Goal: Obtain resource: Download file/media

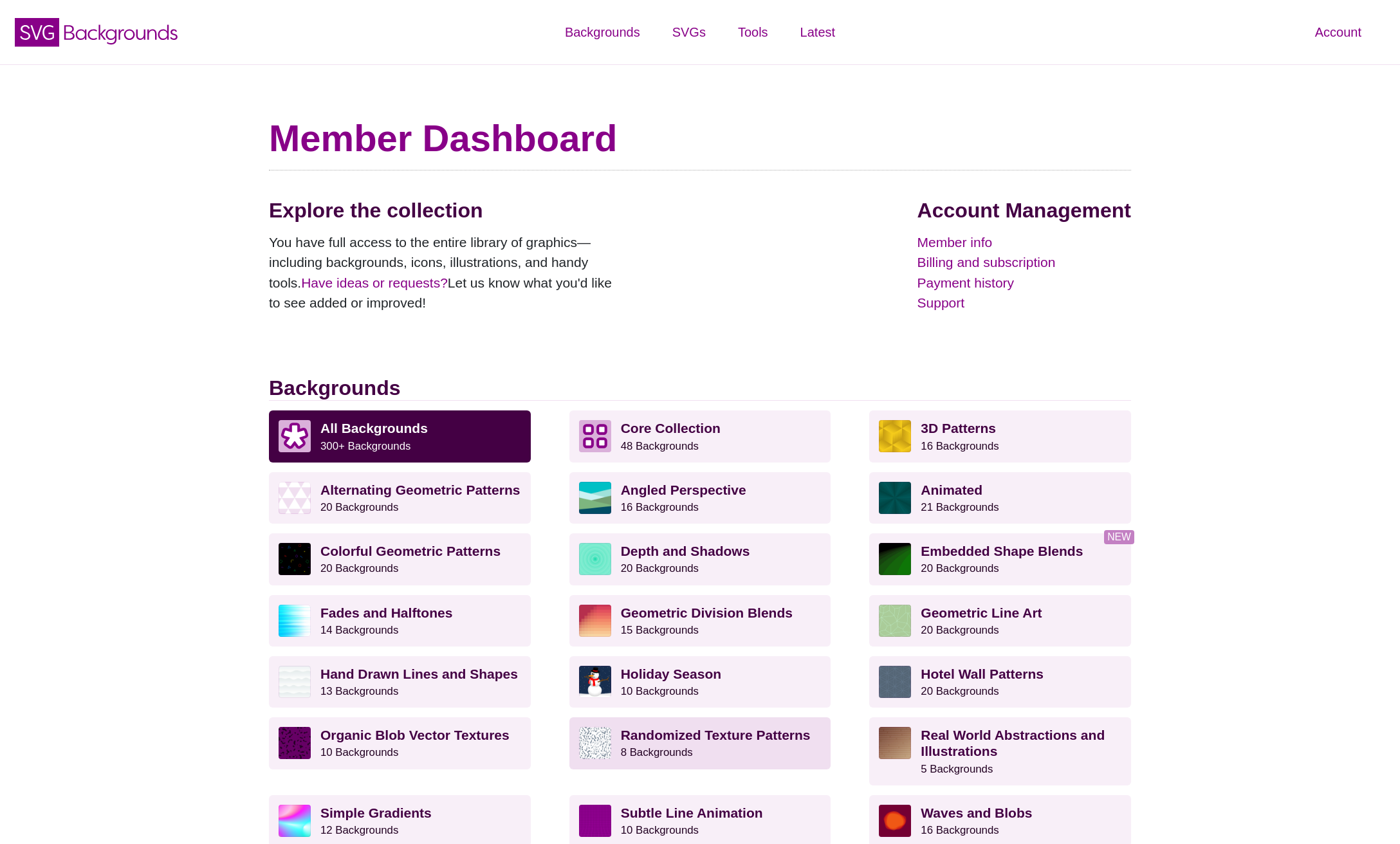
scroll to position [252, 0]
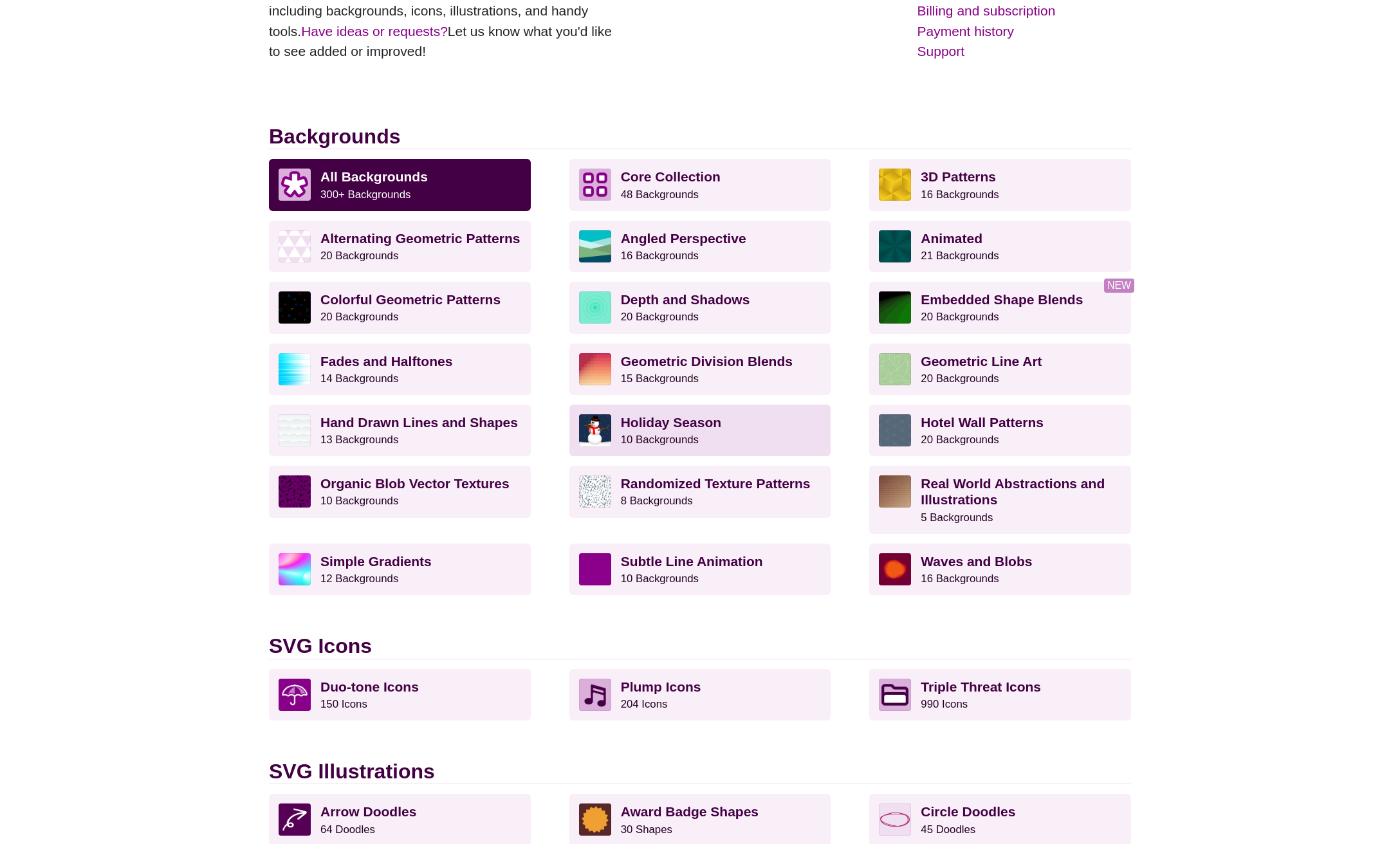
click at [707, 438] on p "Holiday Season 10 Backgrounds" at bounding box center [721, 430] width 201 height 32
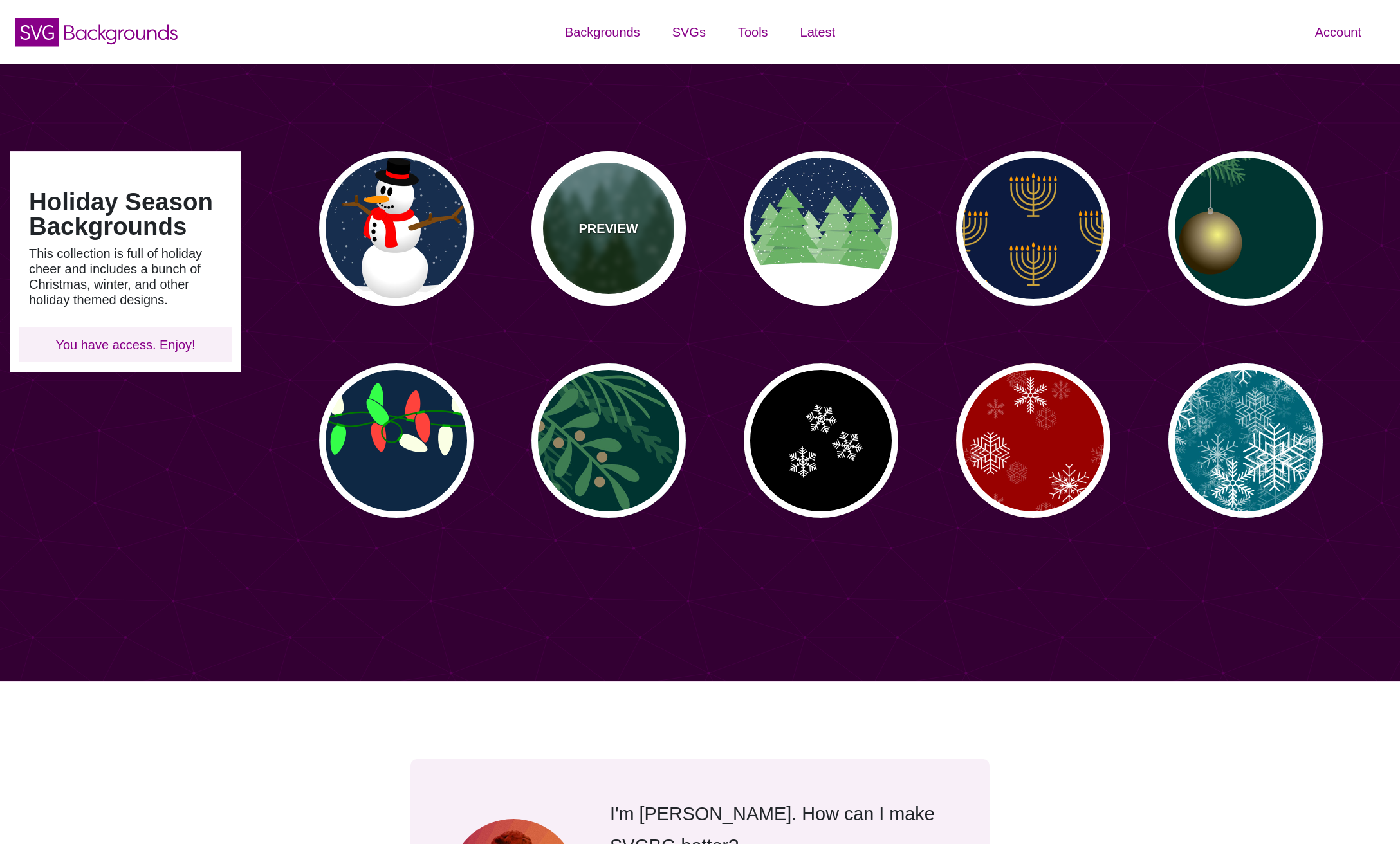
click at [616, 262] on div "PREVIEW" at bounding box center [609, 228] width 154 height 154
type input "#659393"
type input "#002200"
type input "0"
type input "20"
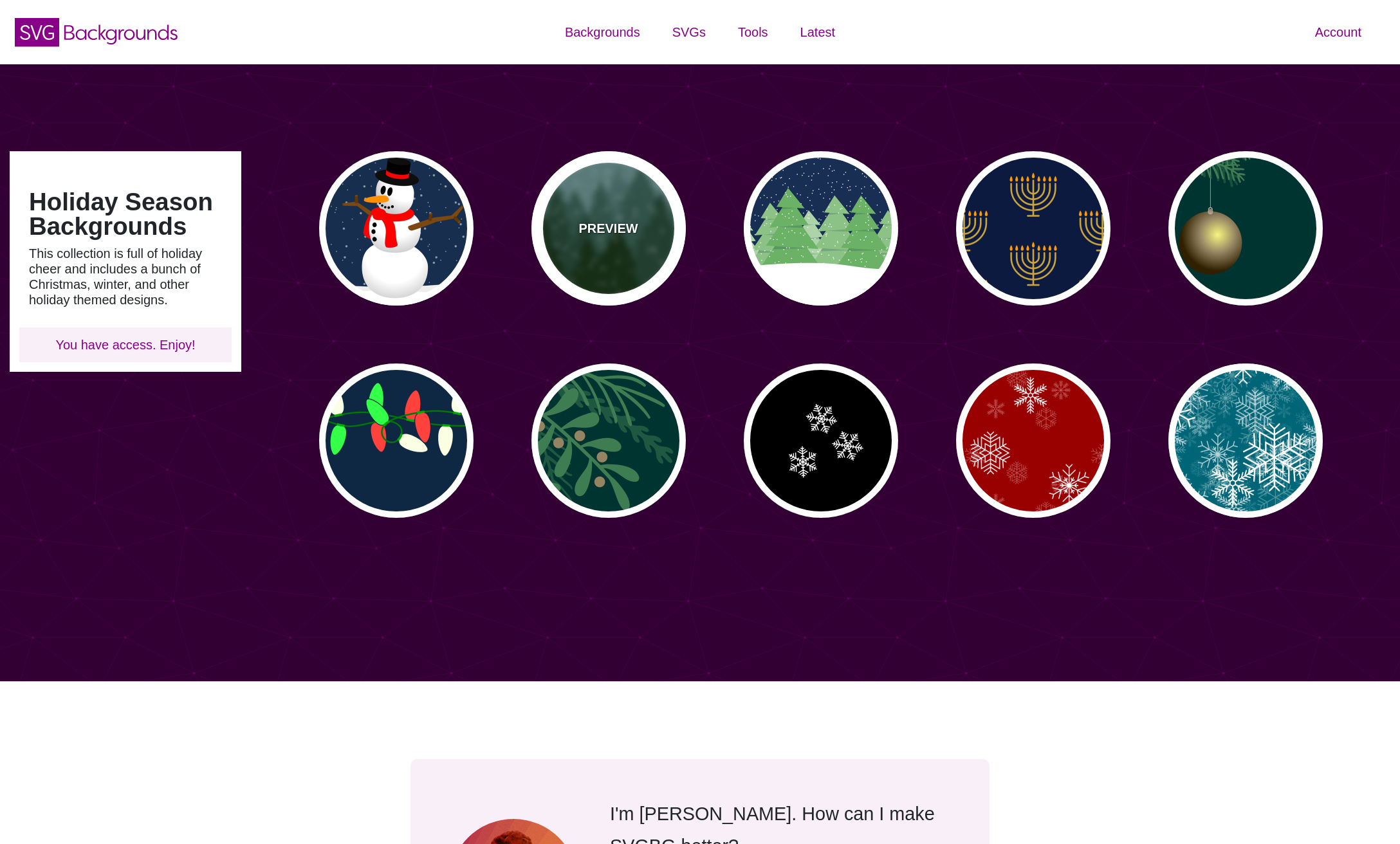
type input "10"
type input "0"
type input "0.25"
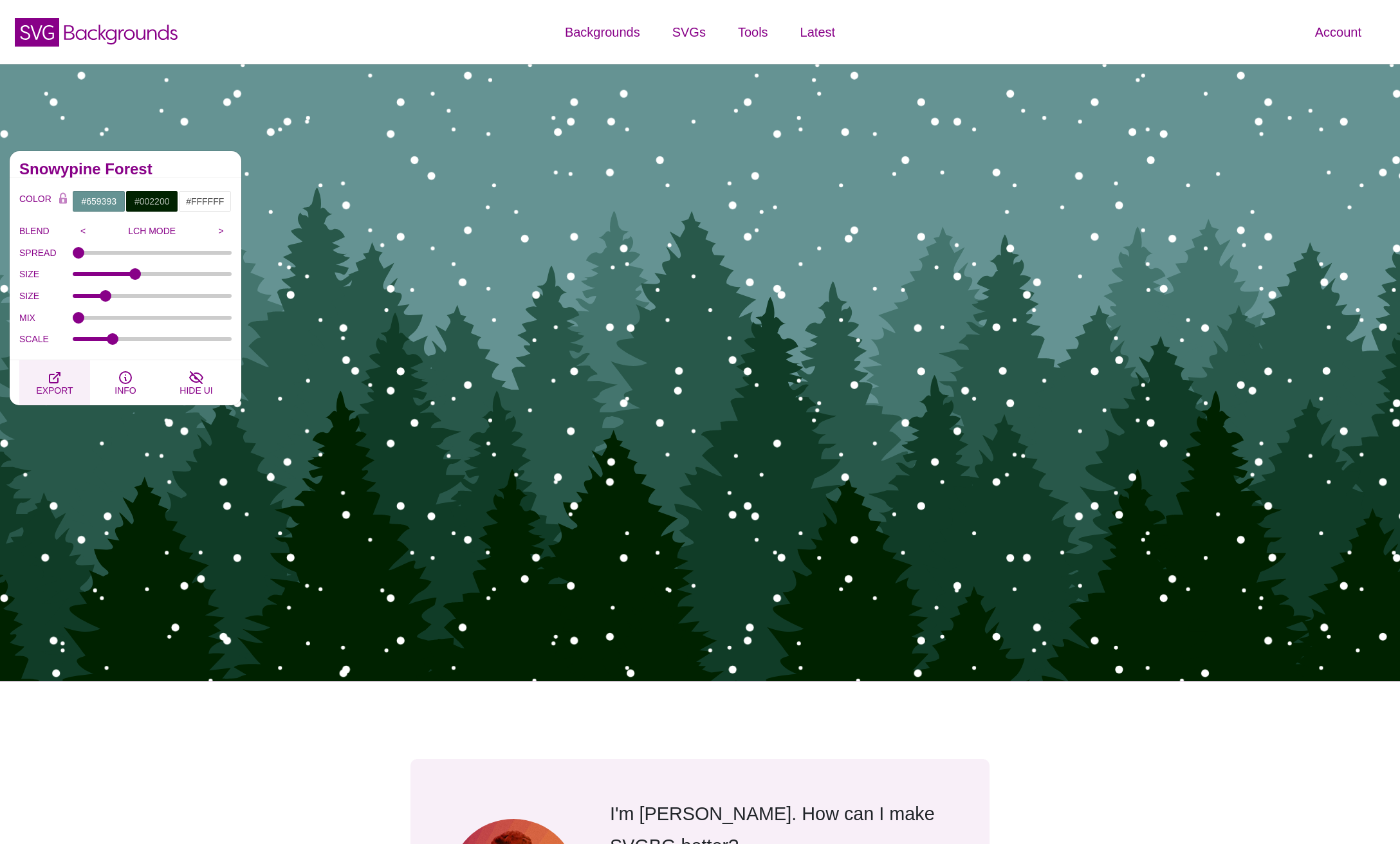
click at [64, 385] on span "EXPORT" at bounding box center [53, 390] width 36 height 10
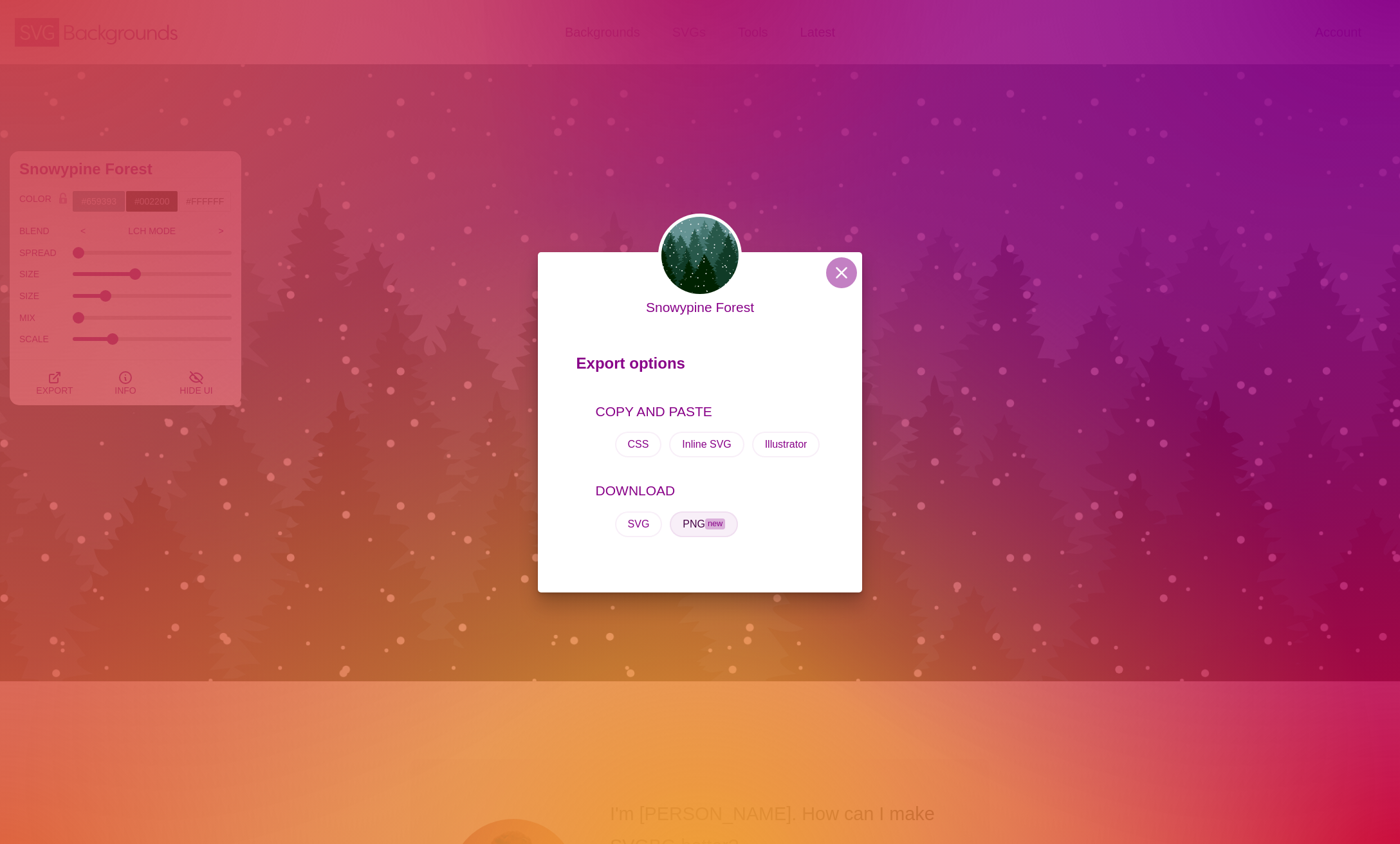
click at [693, 528] on button "PNG new" at bounding box center [704, 524] width 68 height 26
click at [350, 536] on div "Snowypine Forest Export options COPY AND PASTE CSS Inline SVG Illustrator DOWNL…" at bounding box center [700, 422] width 1400 height 844
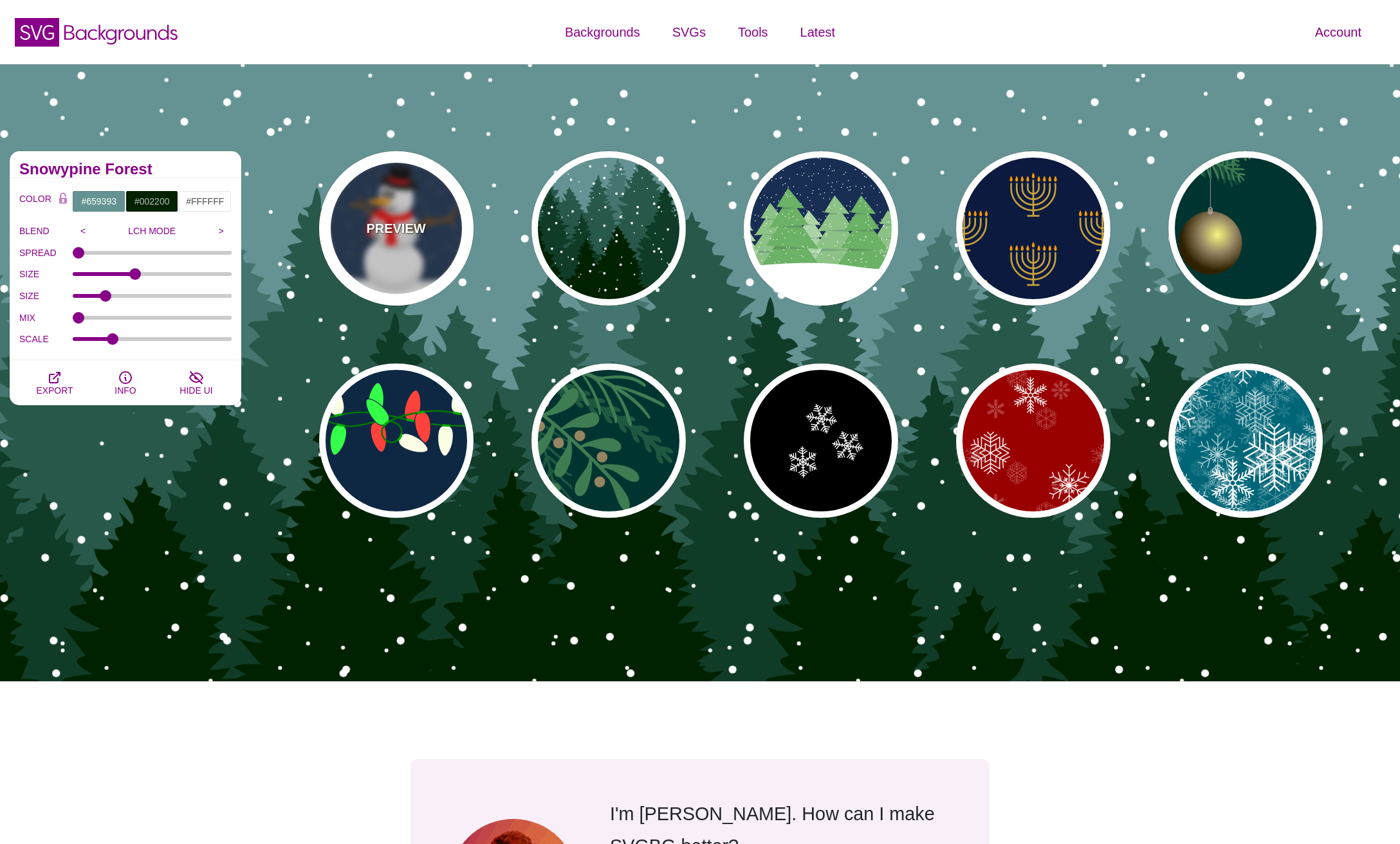
click at [400, 239] on div "PREVIEW" at bounding box center [396, 228] width 154 height 154
type input "#182E4E"
type input "#FF0000"
type input "#7A4810"
type input "20"
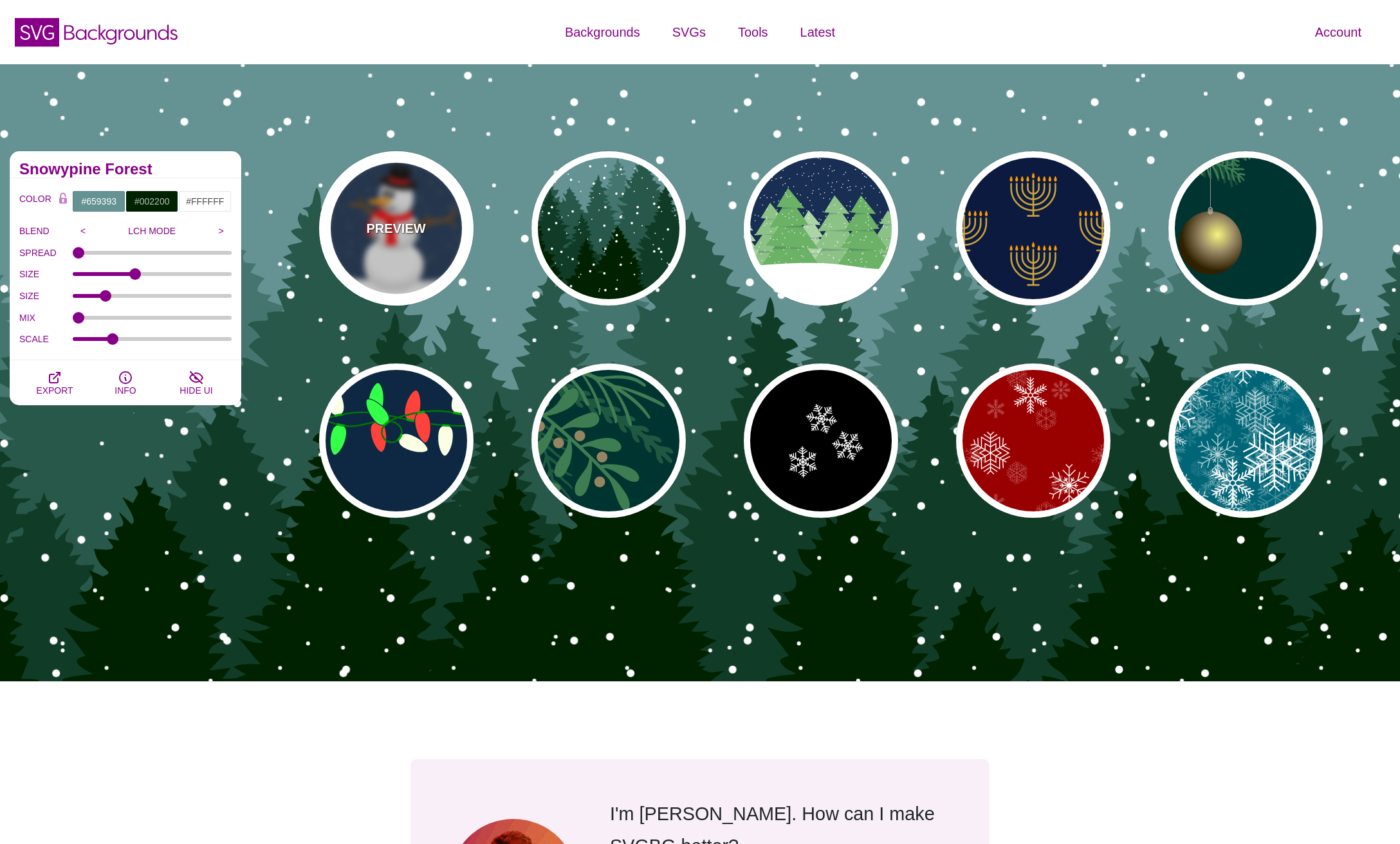
type input "10"
type input "0"
type input "0.25"
type input "0.5"
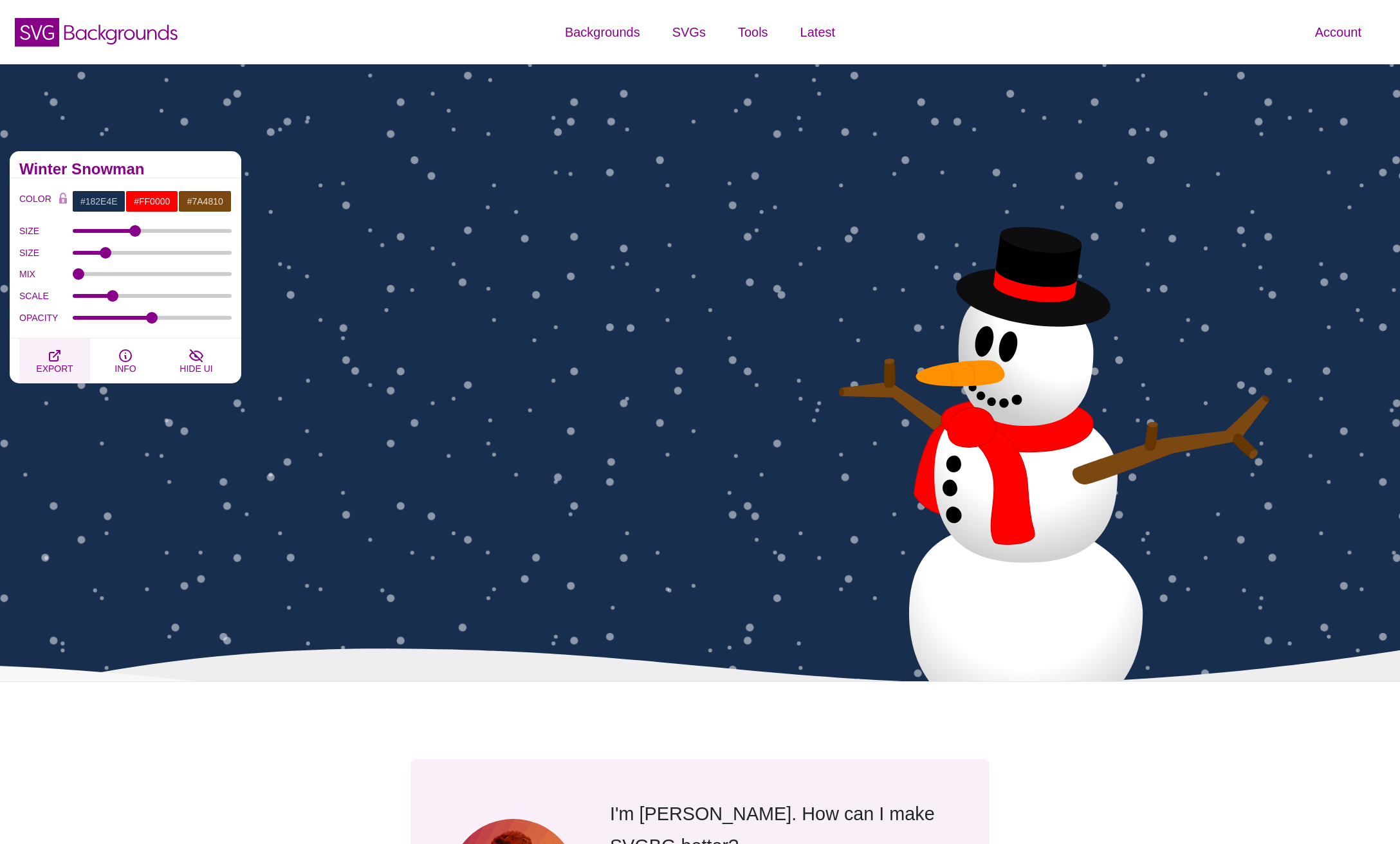
click at [66, 360] on button "EXPORT" at bounding box center [54, 361] width 71 height 45
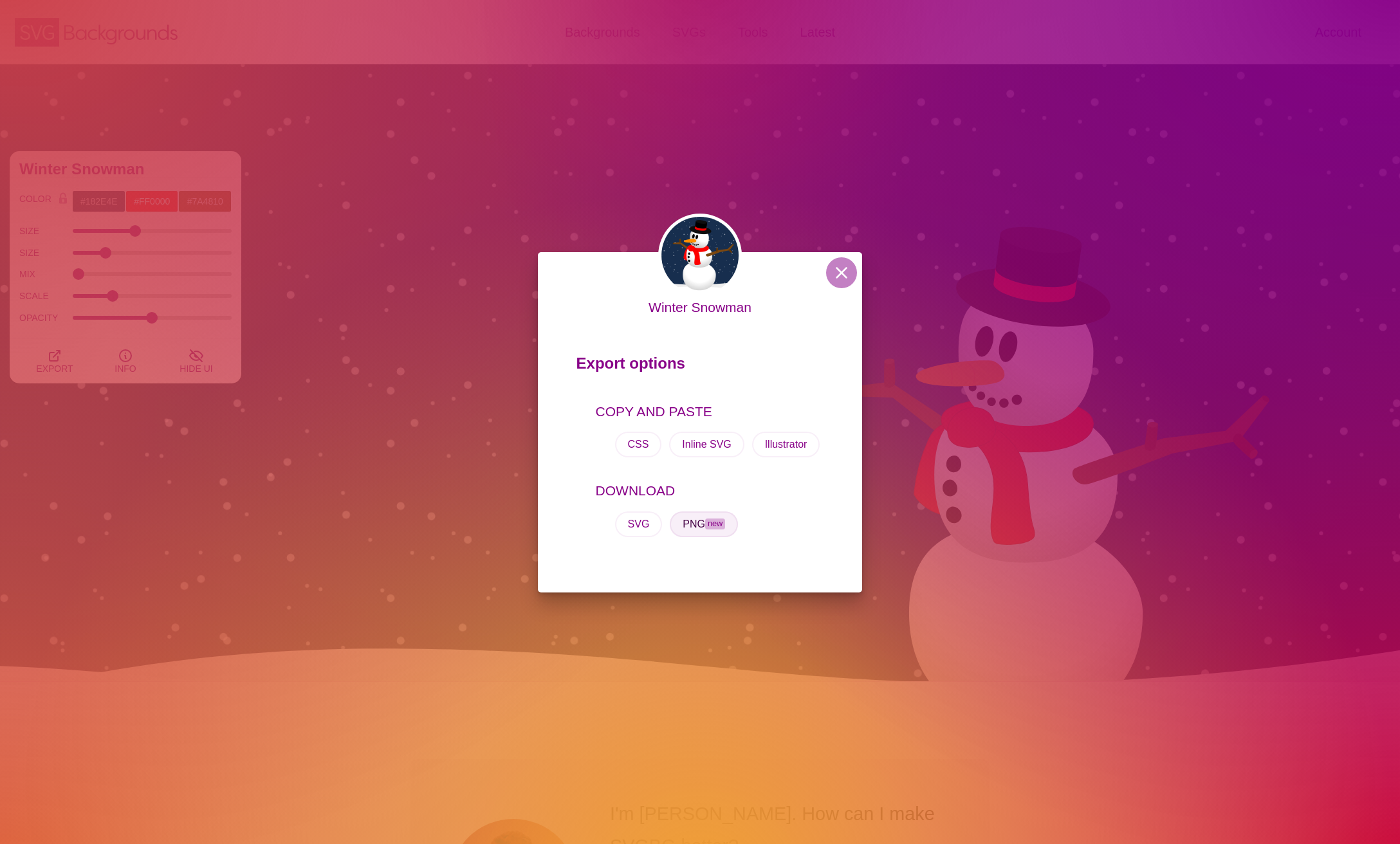
click at [687, 525] on button "PNG new" at bounding box center [704, 524] width 68 height 26
click at [301, 487] on div "Winter Snowman Export options COPY AND PASTE CSS Inline SVG Illustrator DOWNLOA…" at bounding box center [700, 422] width 1400 height 844
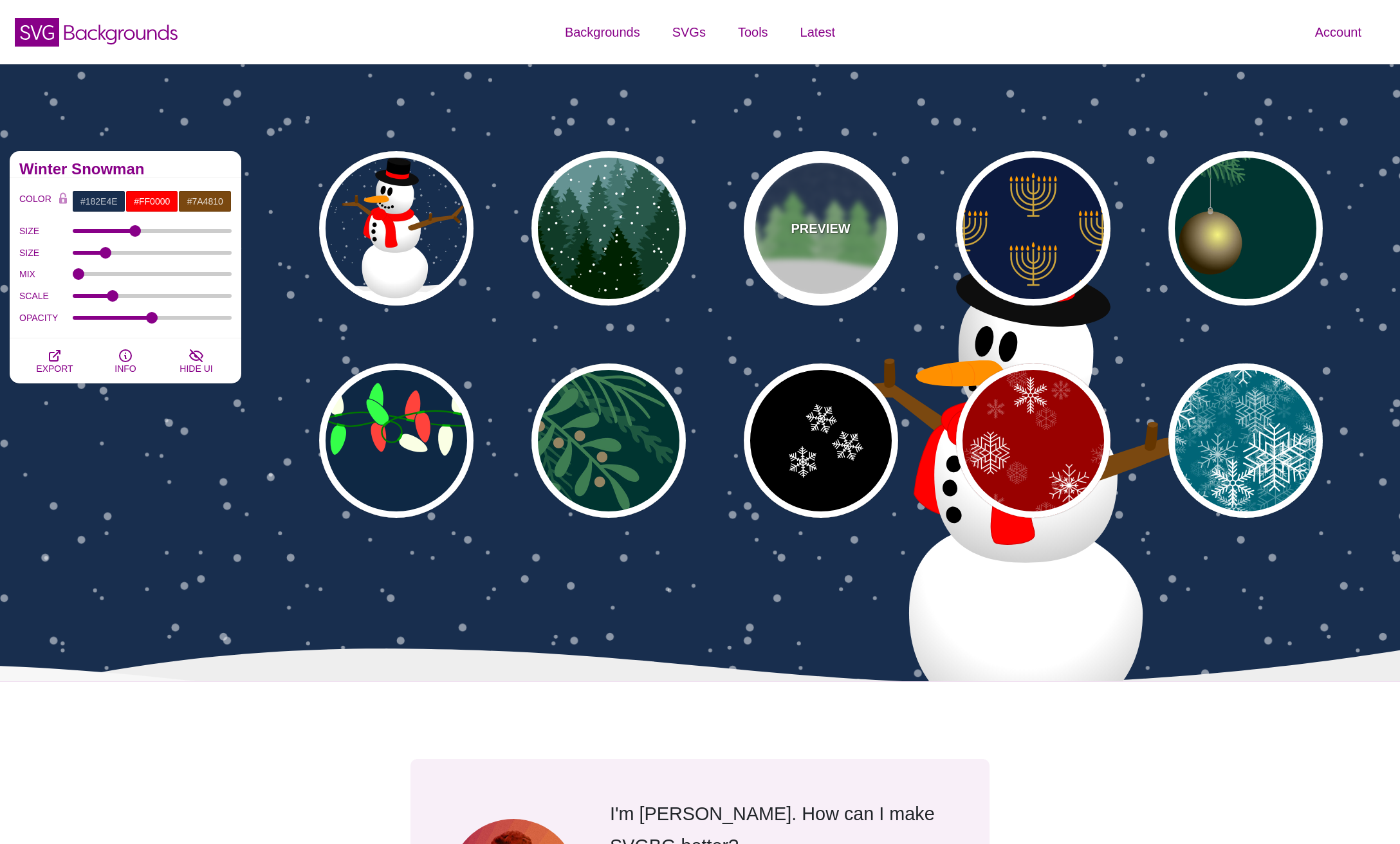
click at [832, 225] on p "PREVIEW" at bounding box center [820, 228] width 59 height 19
type input "#182E52"
type input "#6BB166"
type input "#FFFFFF"
type input "0"
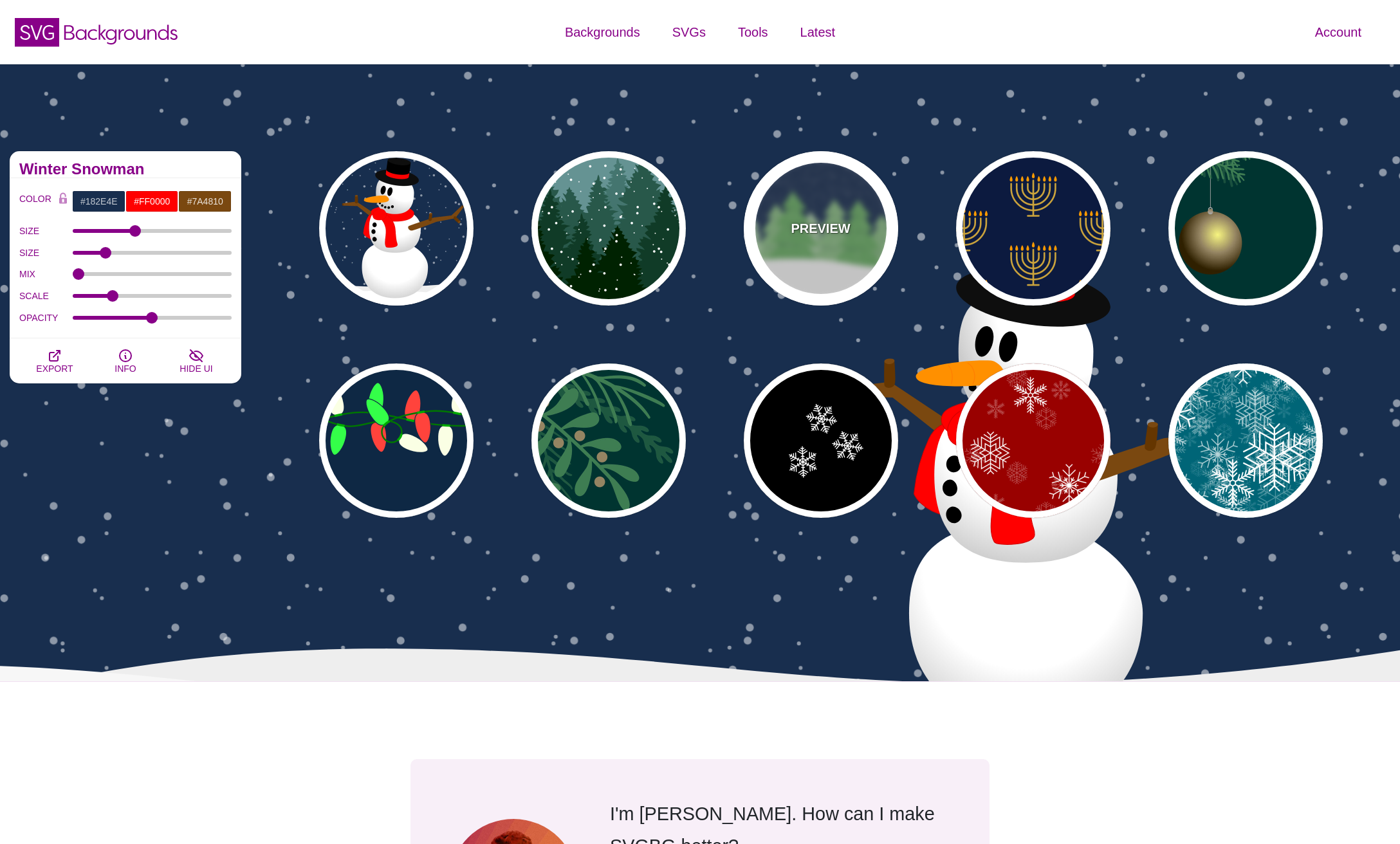
type input "0"
type input "15"
type input "0"
type input "0.2"
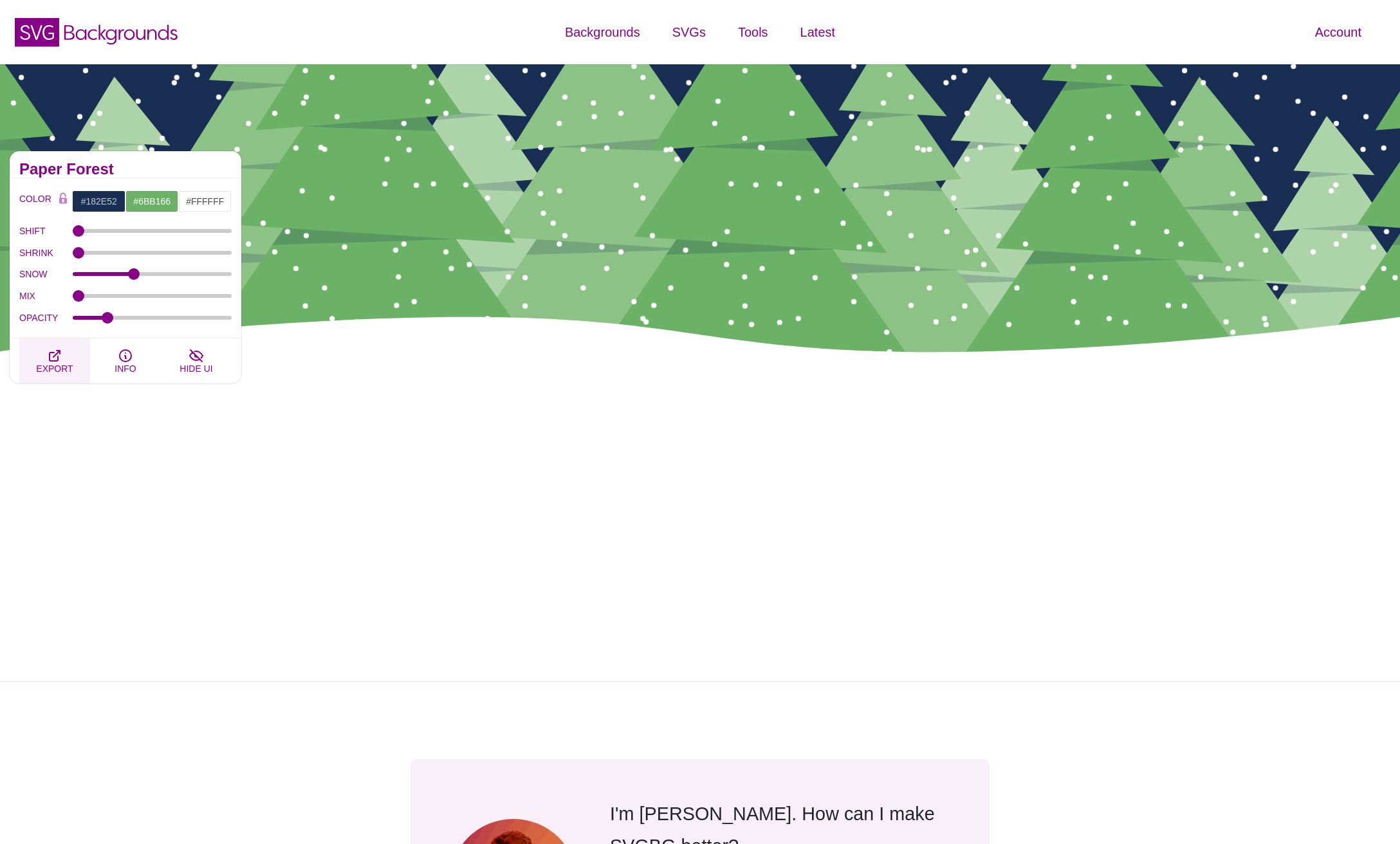
click at [38, 357] on button "EXPORT" at bounding box center [54, 361] width 71 height 45
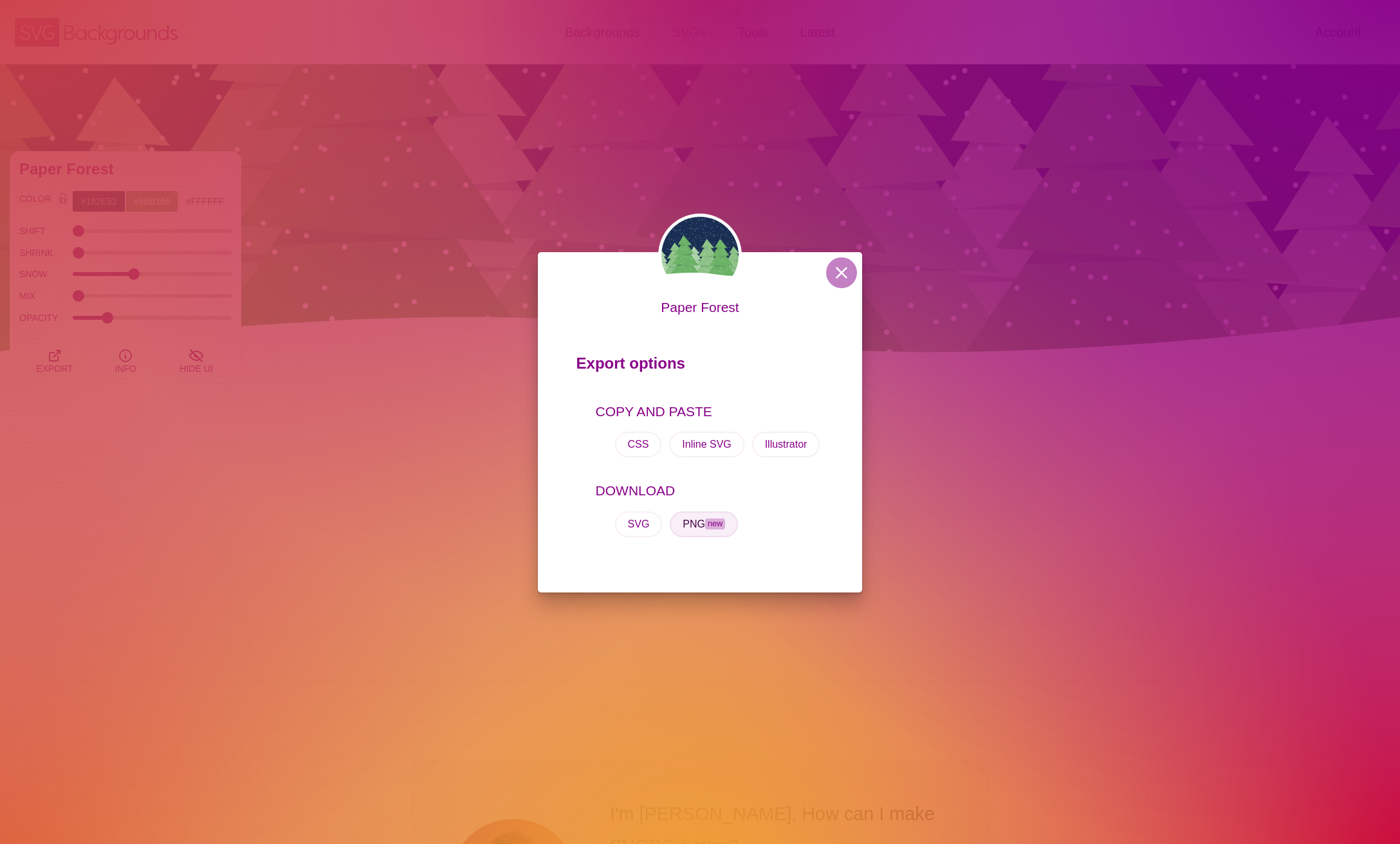
click at [705, 528] on button "PNG new" at bounding box center [704, 524] width 68 height 26
click at [501, 456] on div "Paper Forest Export options COPY AND PASTE CSS Inline SVG Illustrator DOWNLOAD …" at bounding box center [700, 422] width 1400 height 844
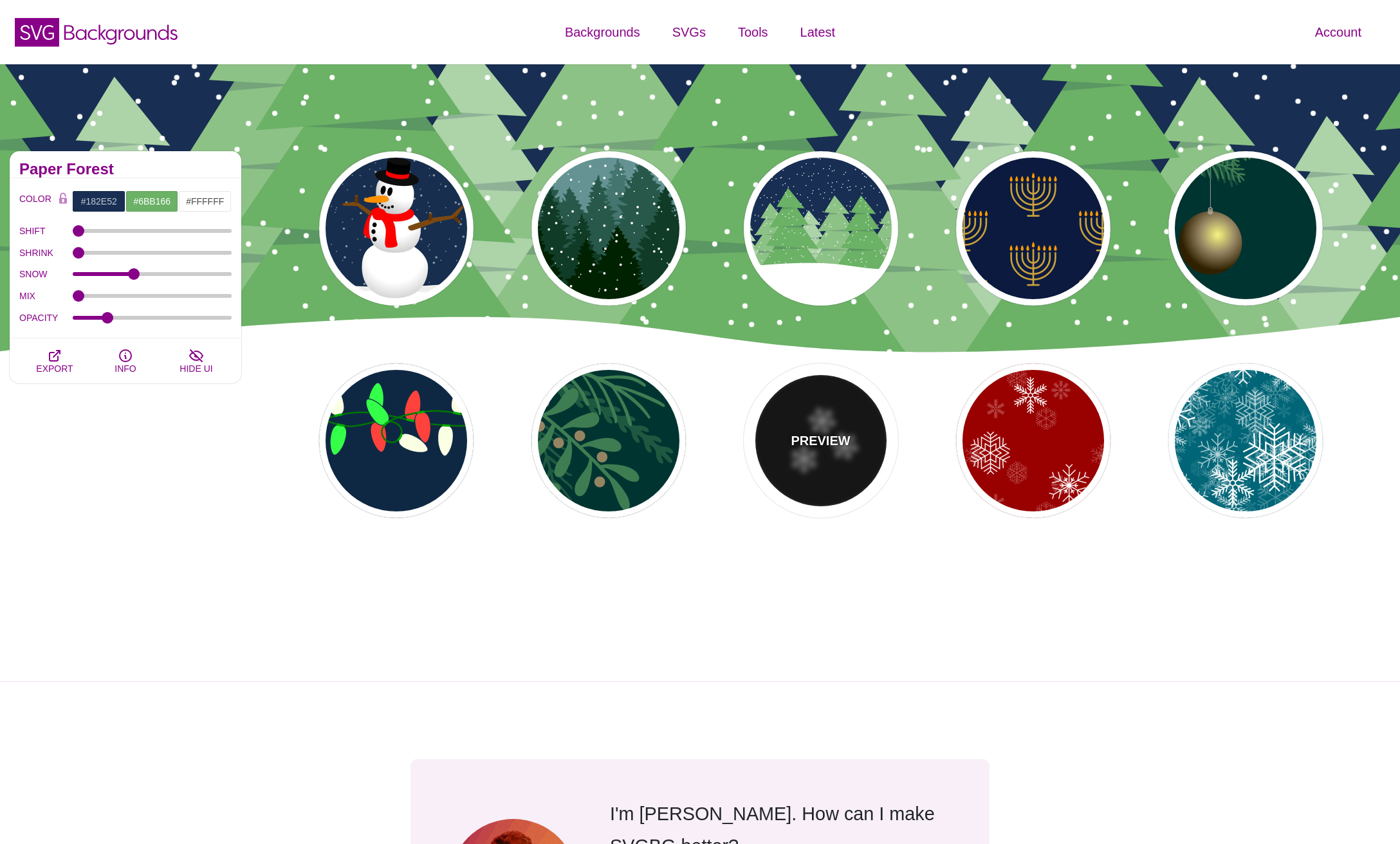
click at [832, 439] on p "PREVIEW" at bounding box center [820, 440] width 59 height 19
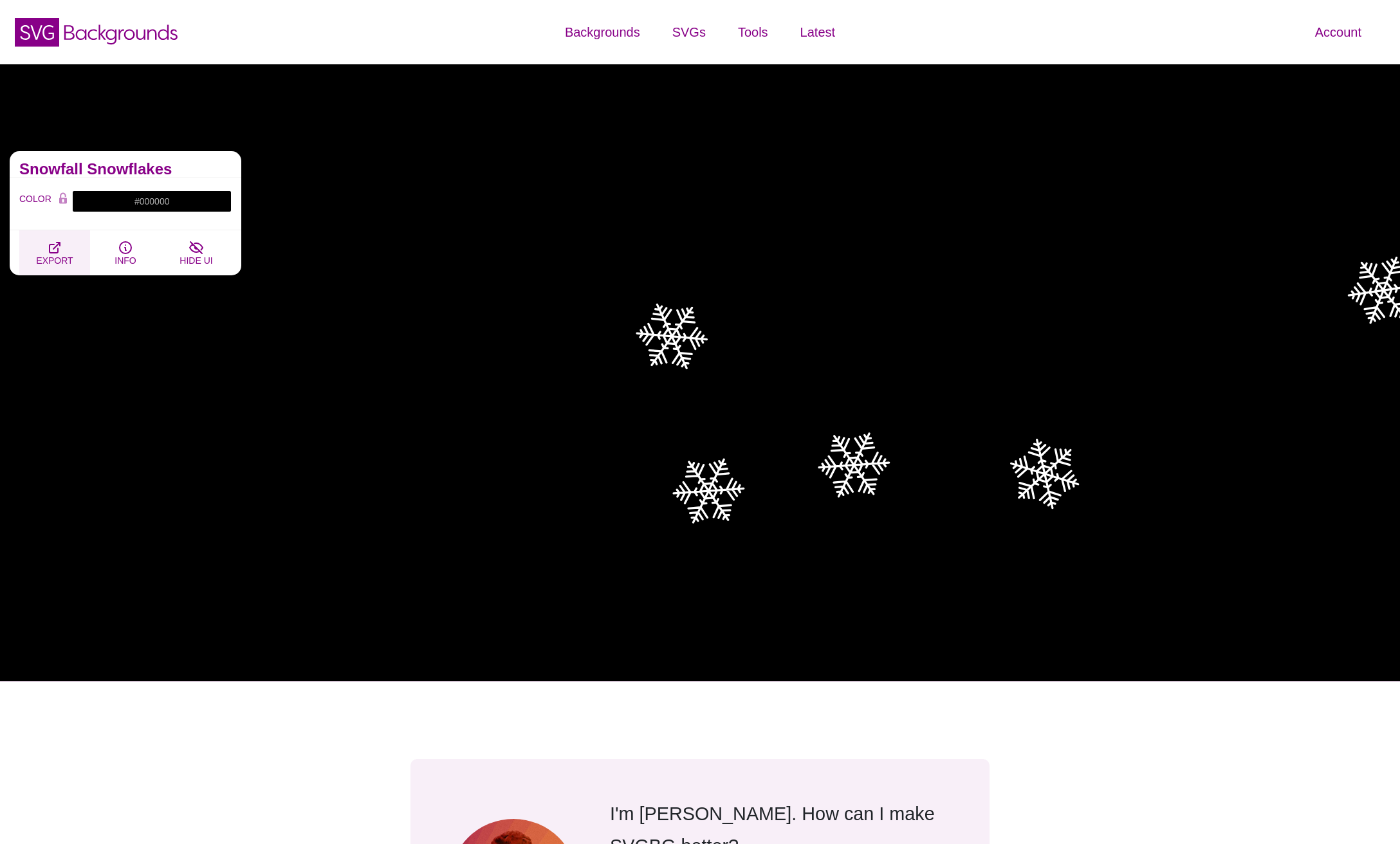
click at [49, 263] on span "EXPORT" at bounding box center [53, 260] width 36 height 10
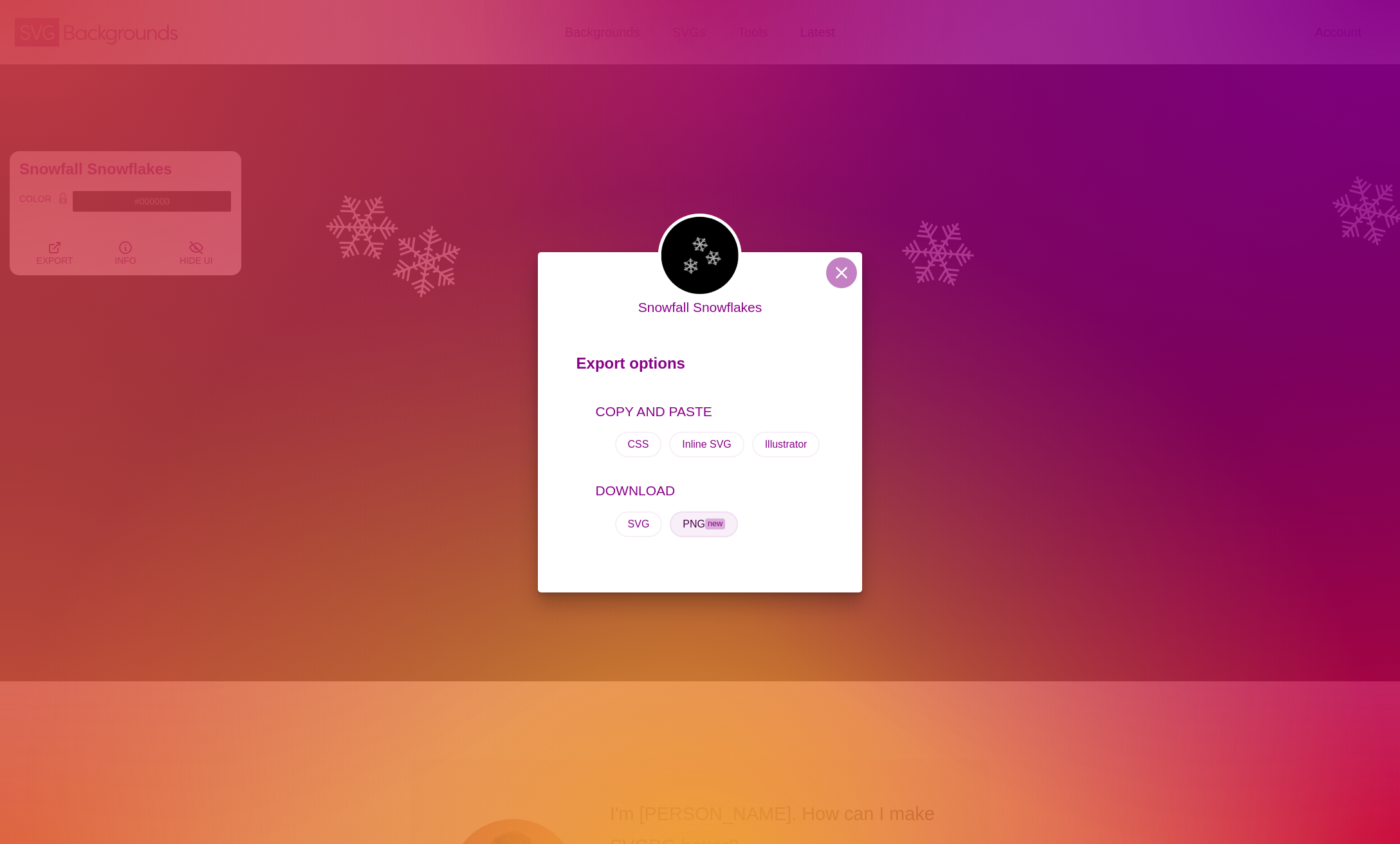
click at [709, 535] on button "PNG new" at bounding box center [704, 524] width 68 height 26
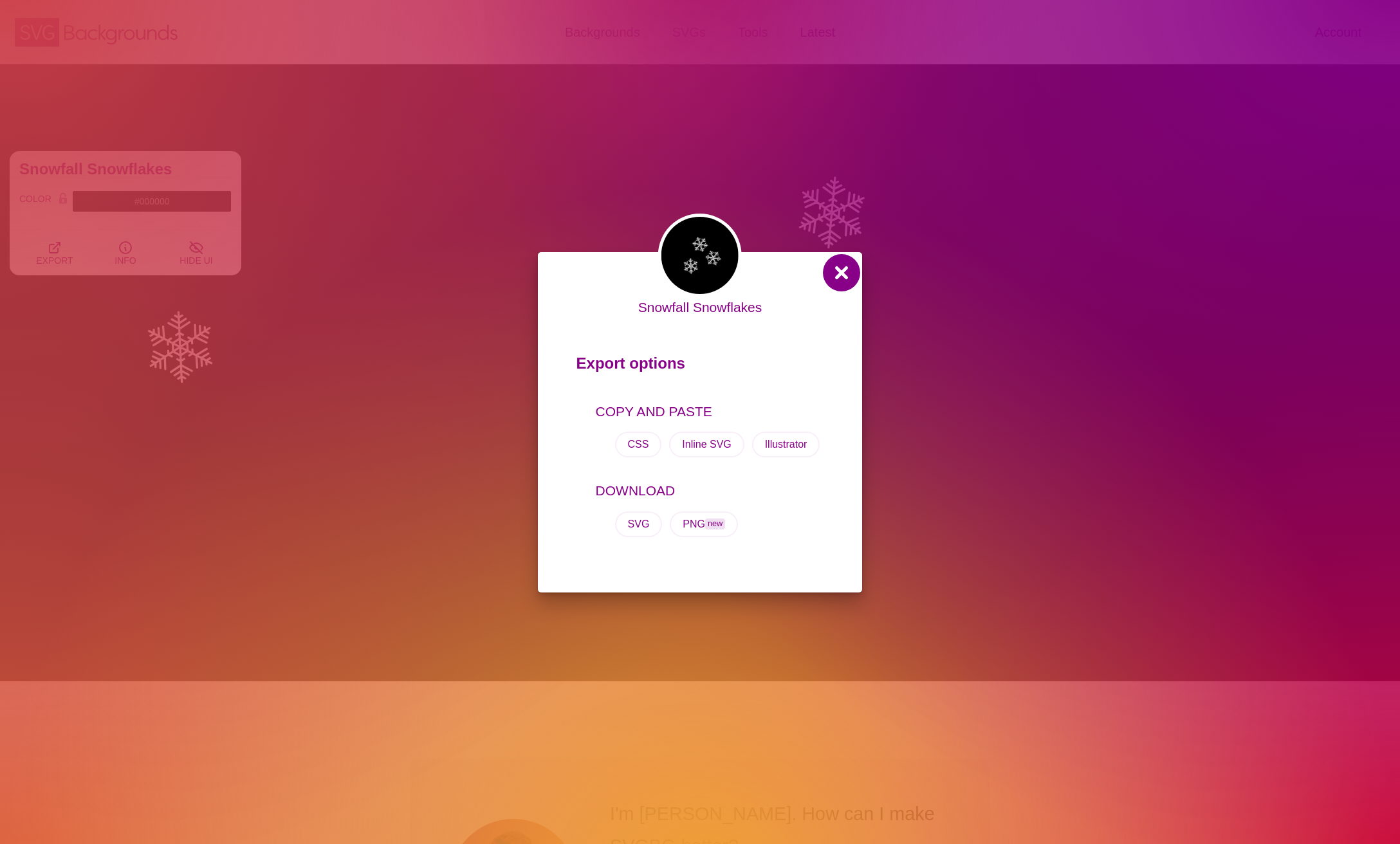
click at [848, 262] on button at bounding box center [842, 273] width 31 height 31
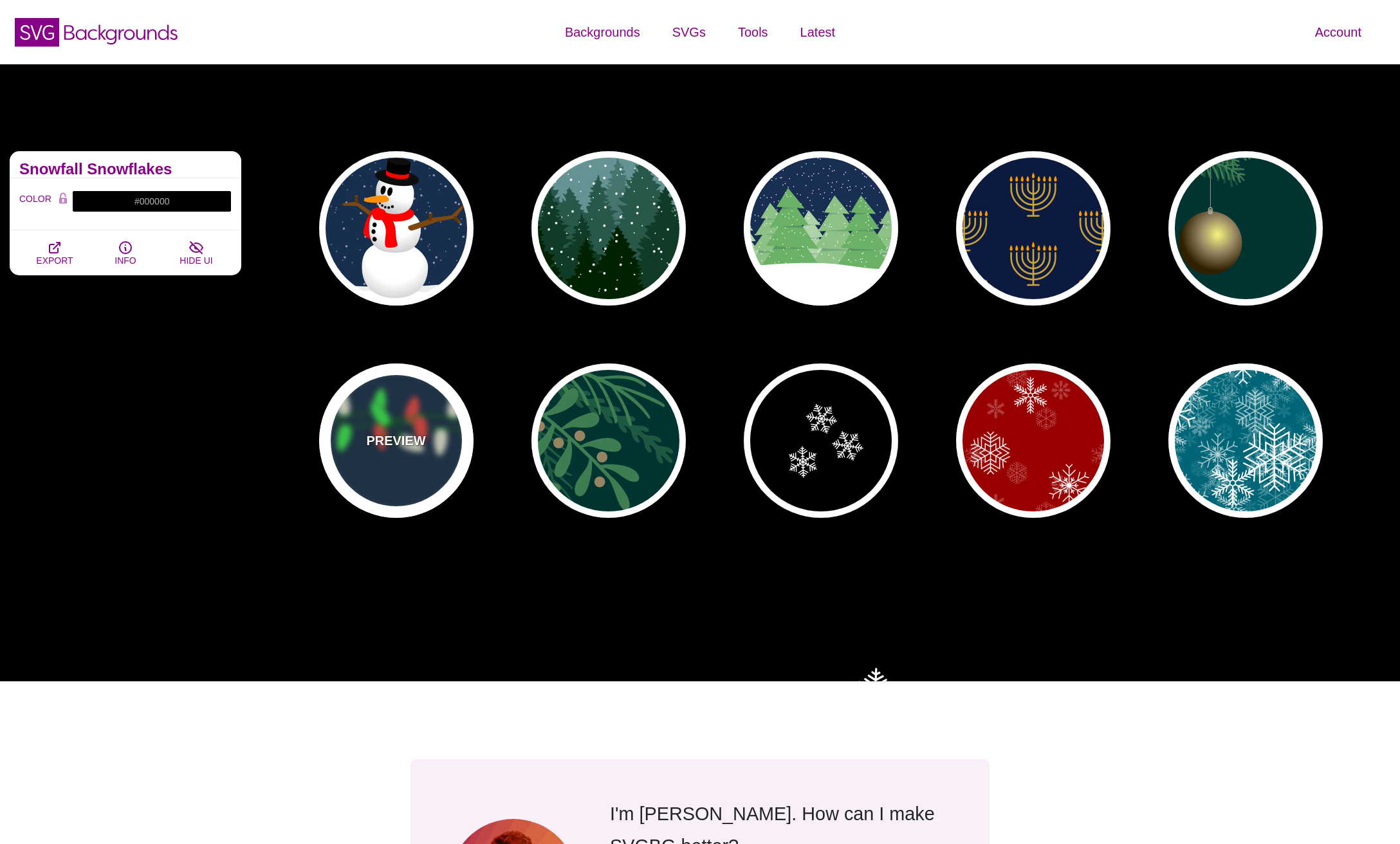
click at [387, 438] on p "PREVIEW" at bounding box center [395, 440] width 59 height 19
type input "#0E2844"
type input "#007800"
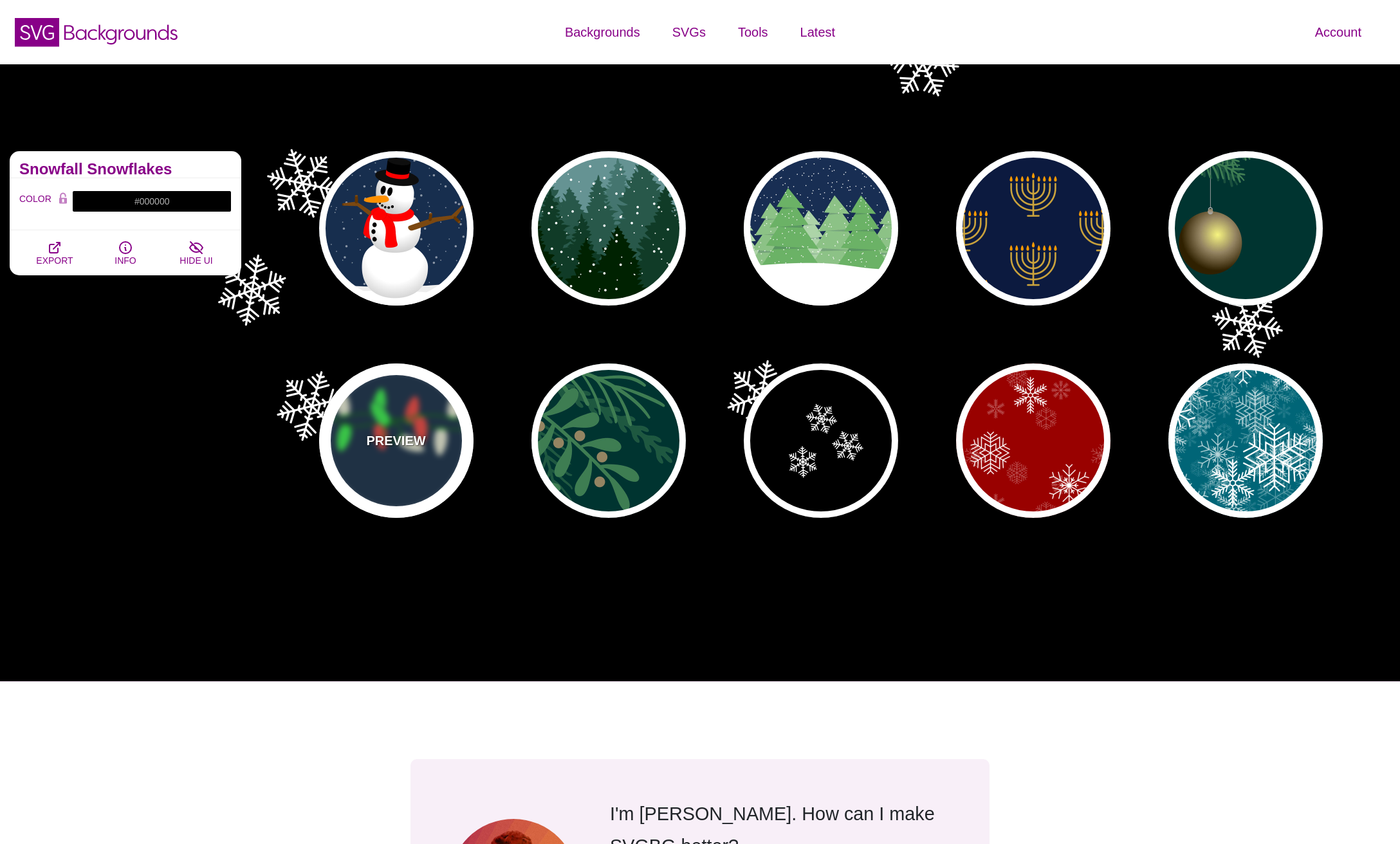
type input "#00AA00"
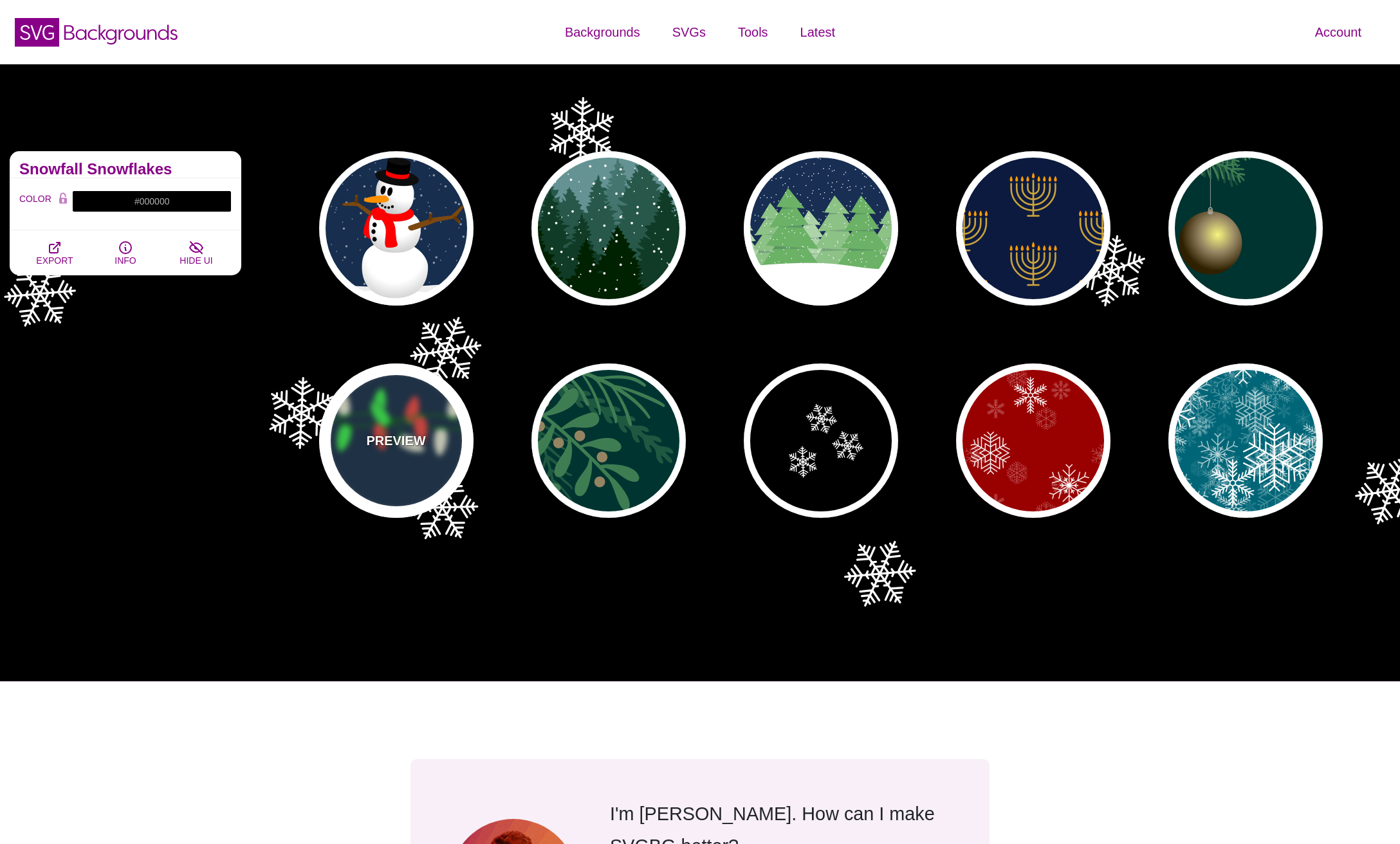
type input "#FAFFE4"
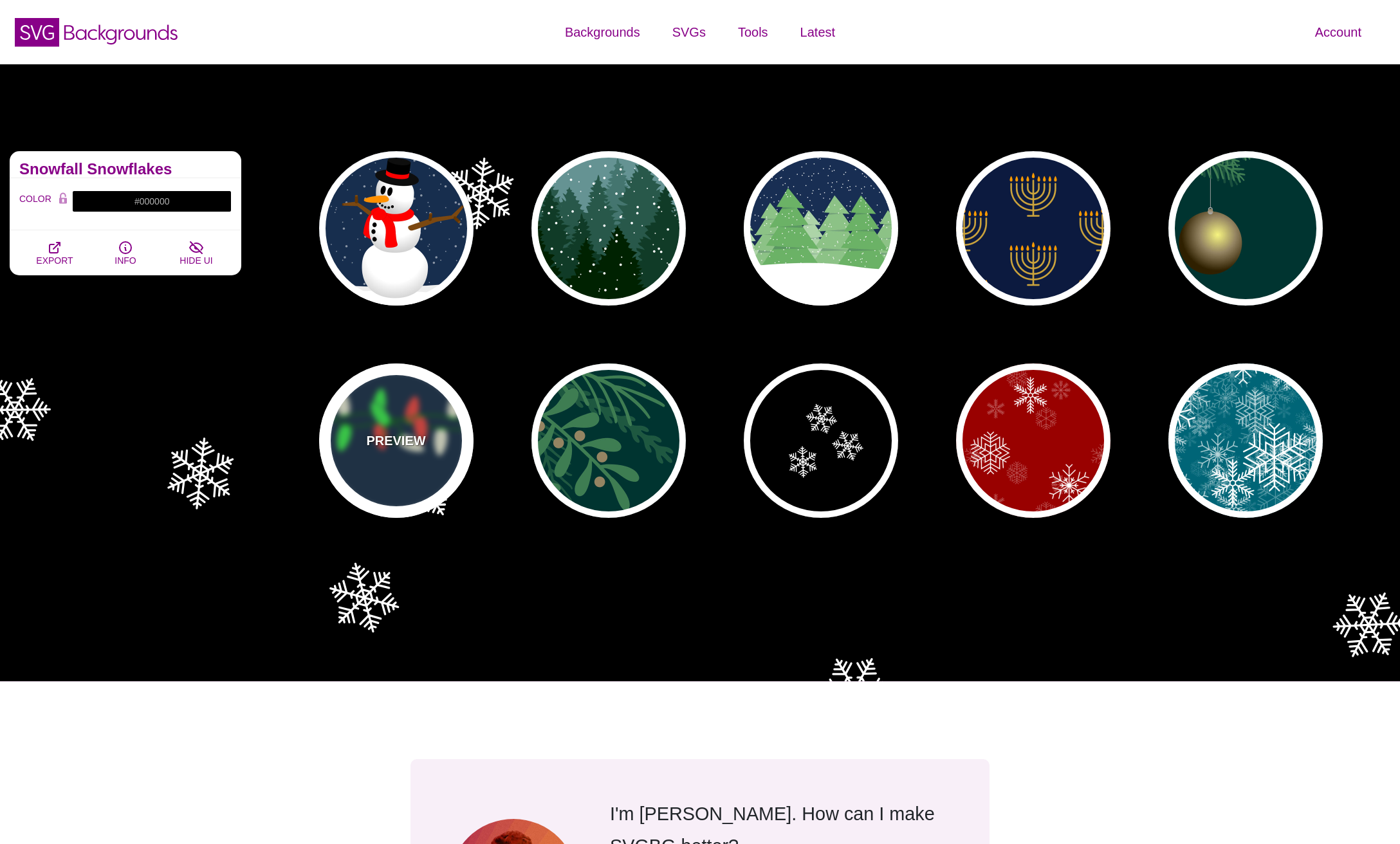
type input "#34FF49"
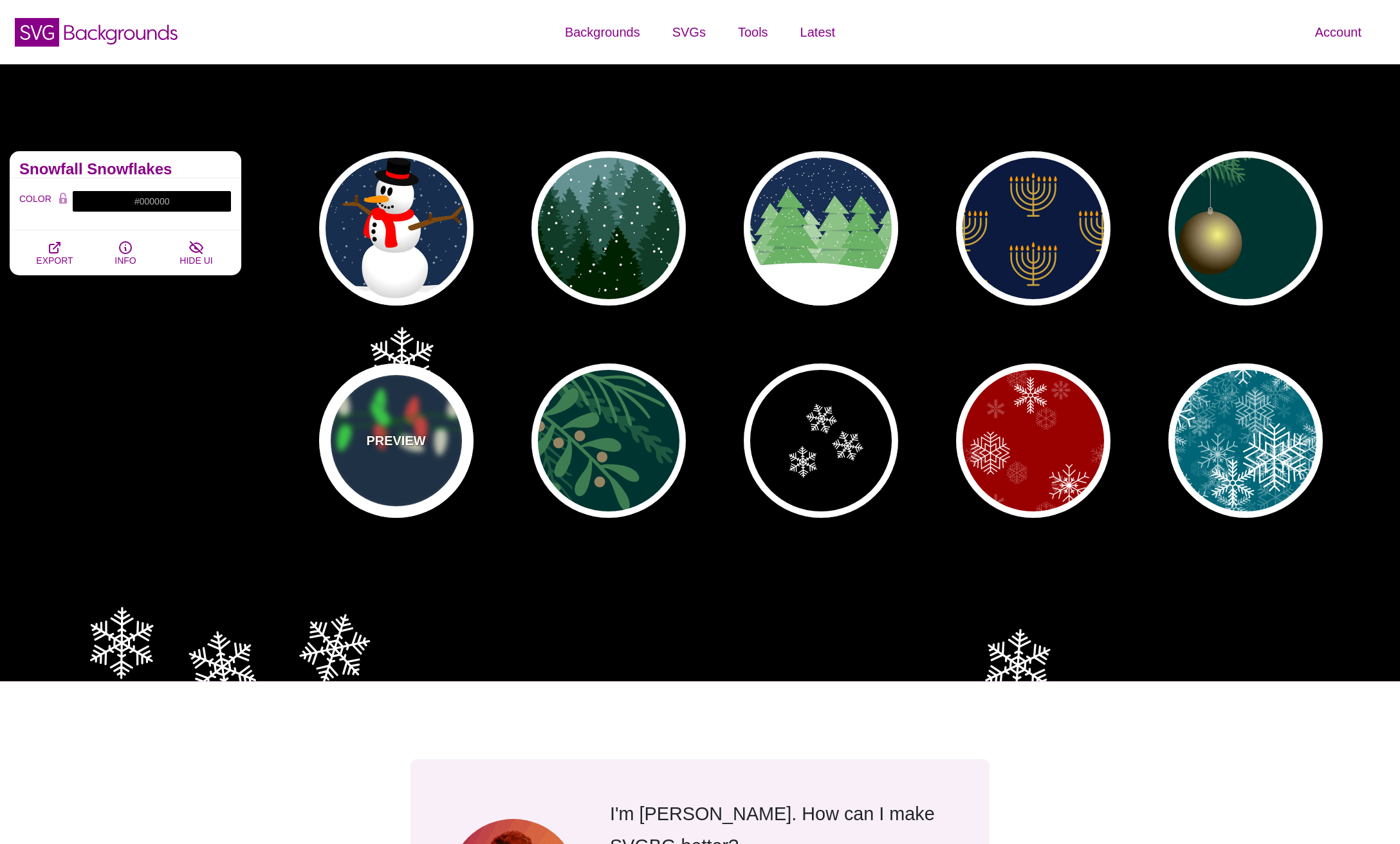
type input "#FF433C"
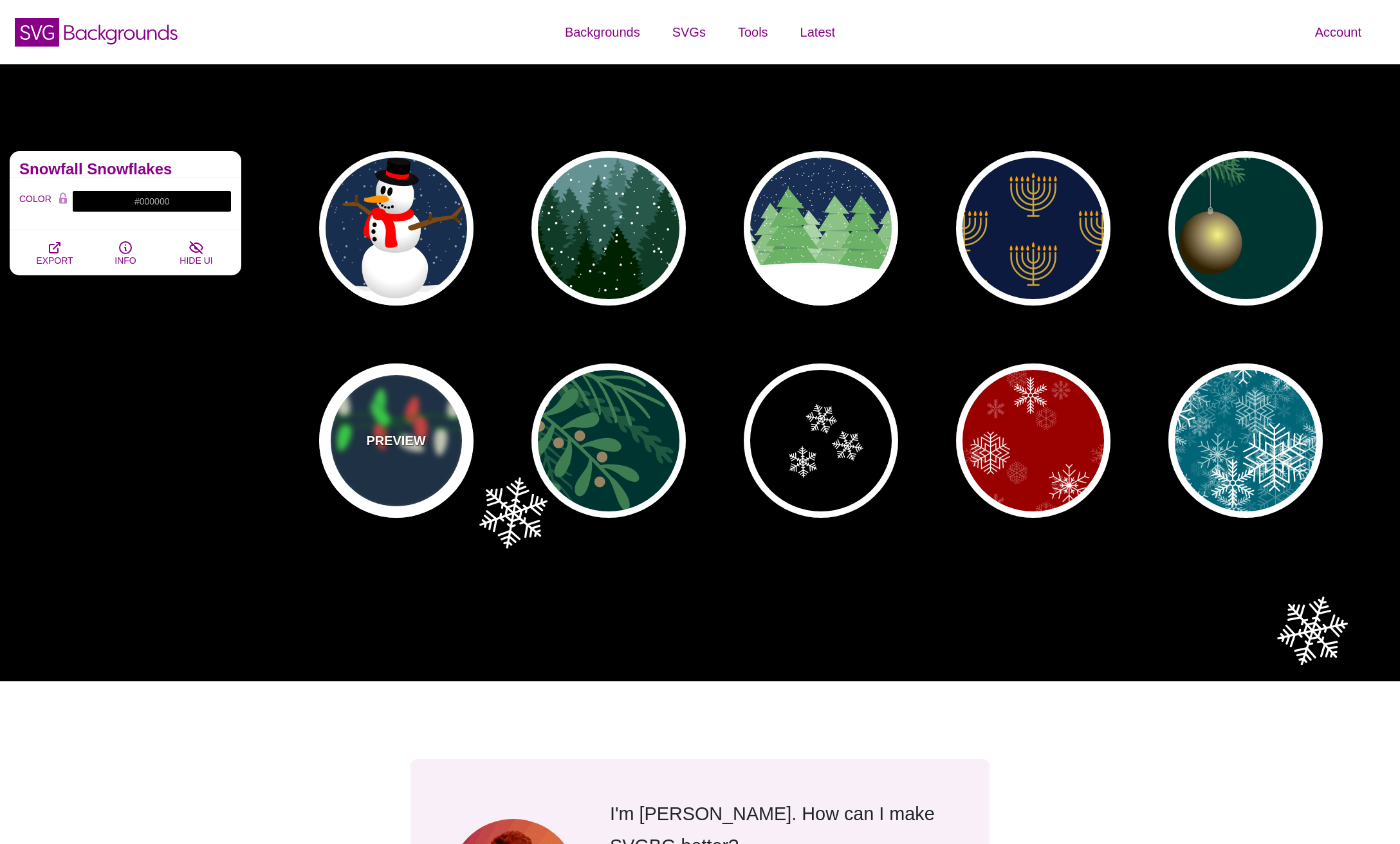
type input "2"
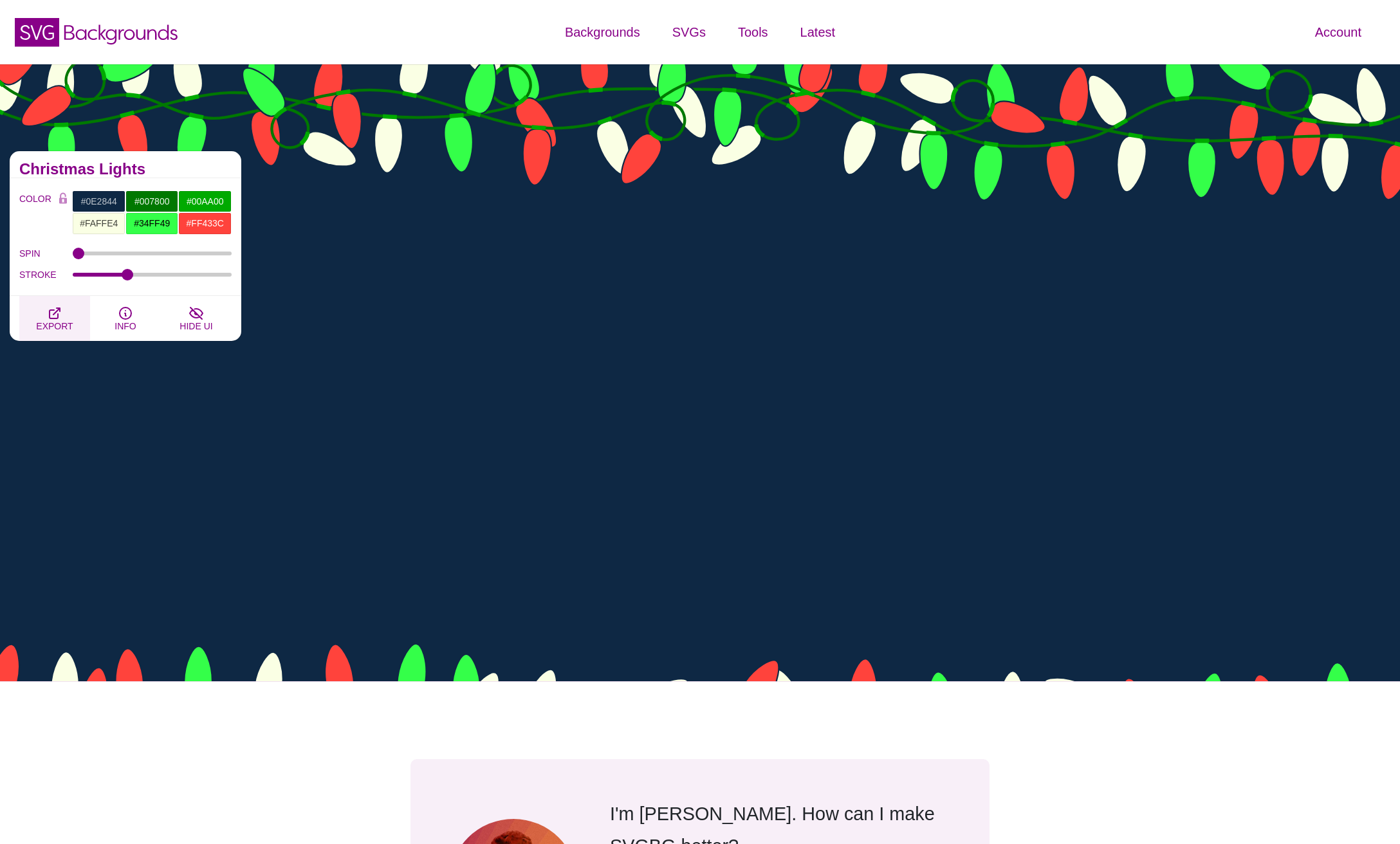
click at [59, 319] on icon "button" at bounding box center [55, 313] width 16 height 16
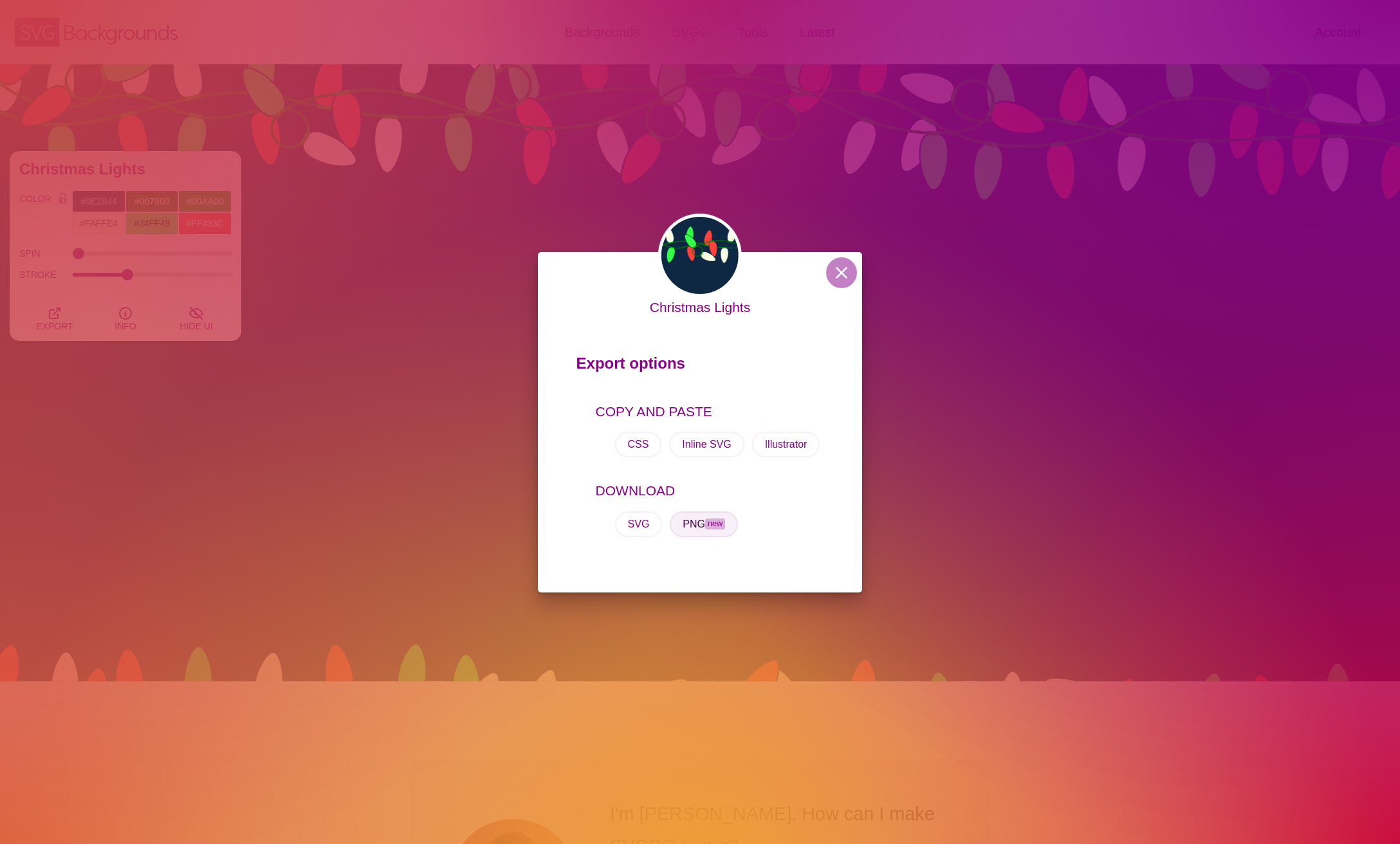
click at [702, 521] on button "PNG new" at bounding box center [704, 524] width 68 height 26
click at [850, 278] on button at bounding box center [842, 273] width 31 height 31
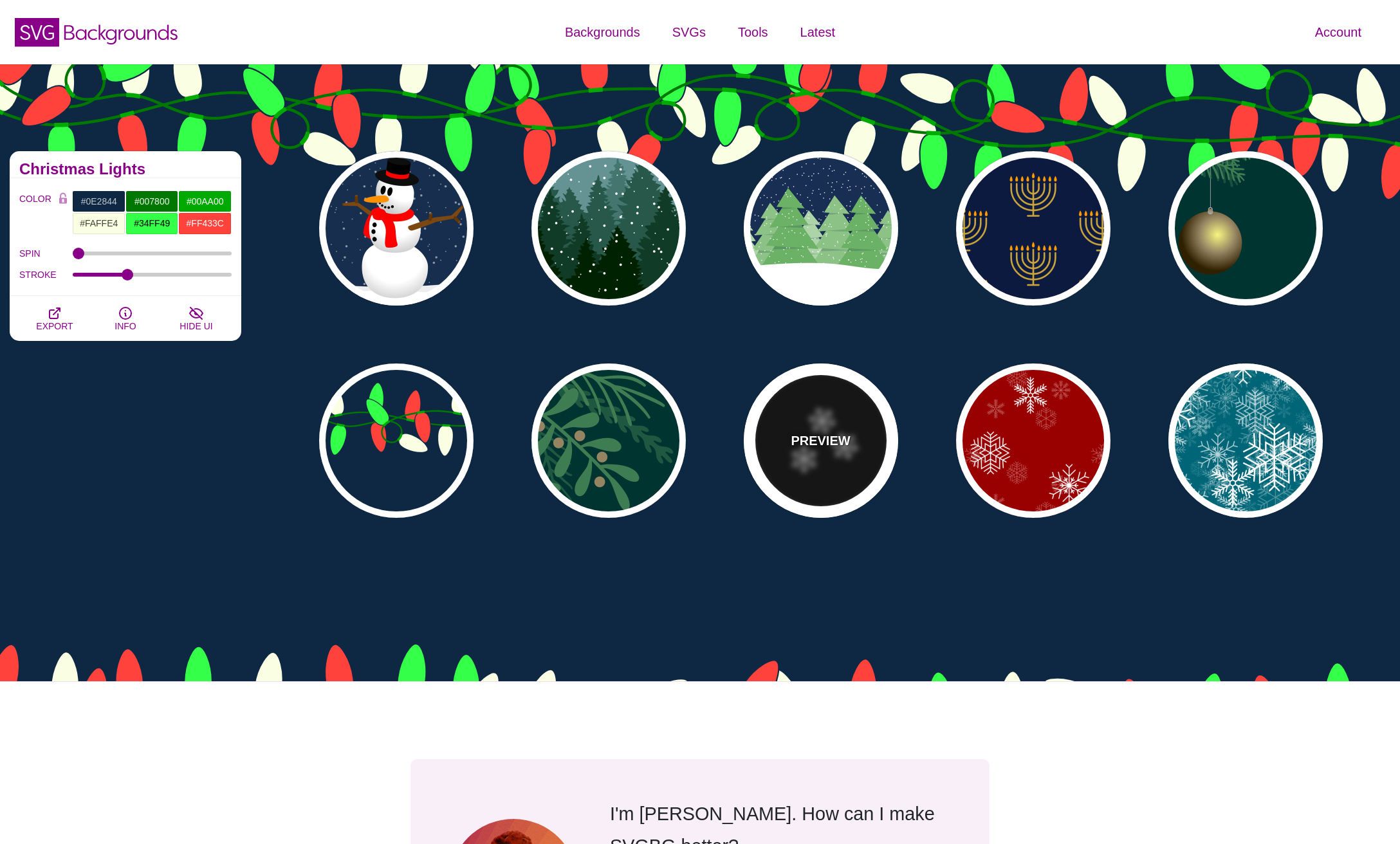
click at [815, 433] on p "PREVIEW" at bounding box center [820, 440] width 59 height 19
type input "#000000"
type input "#FFFFFF"
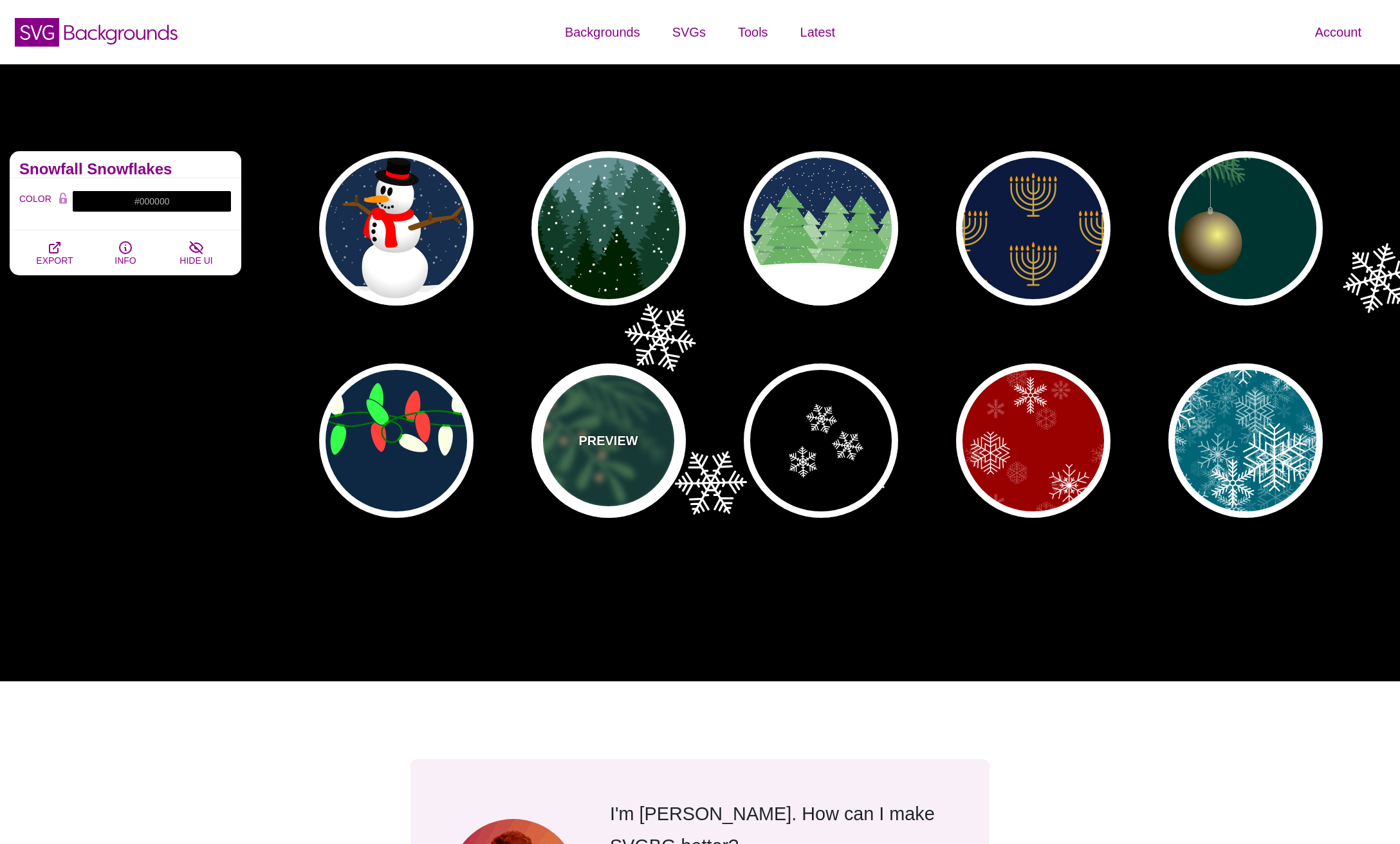
click at [594, 444] on p "PREVIEW" at bounding box center [608, 440] width 59 height 19
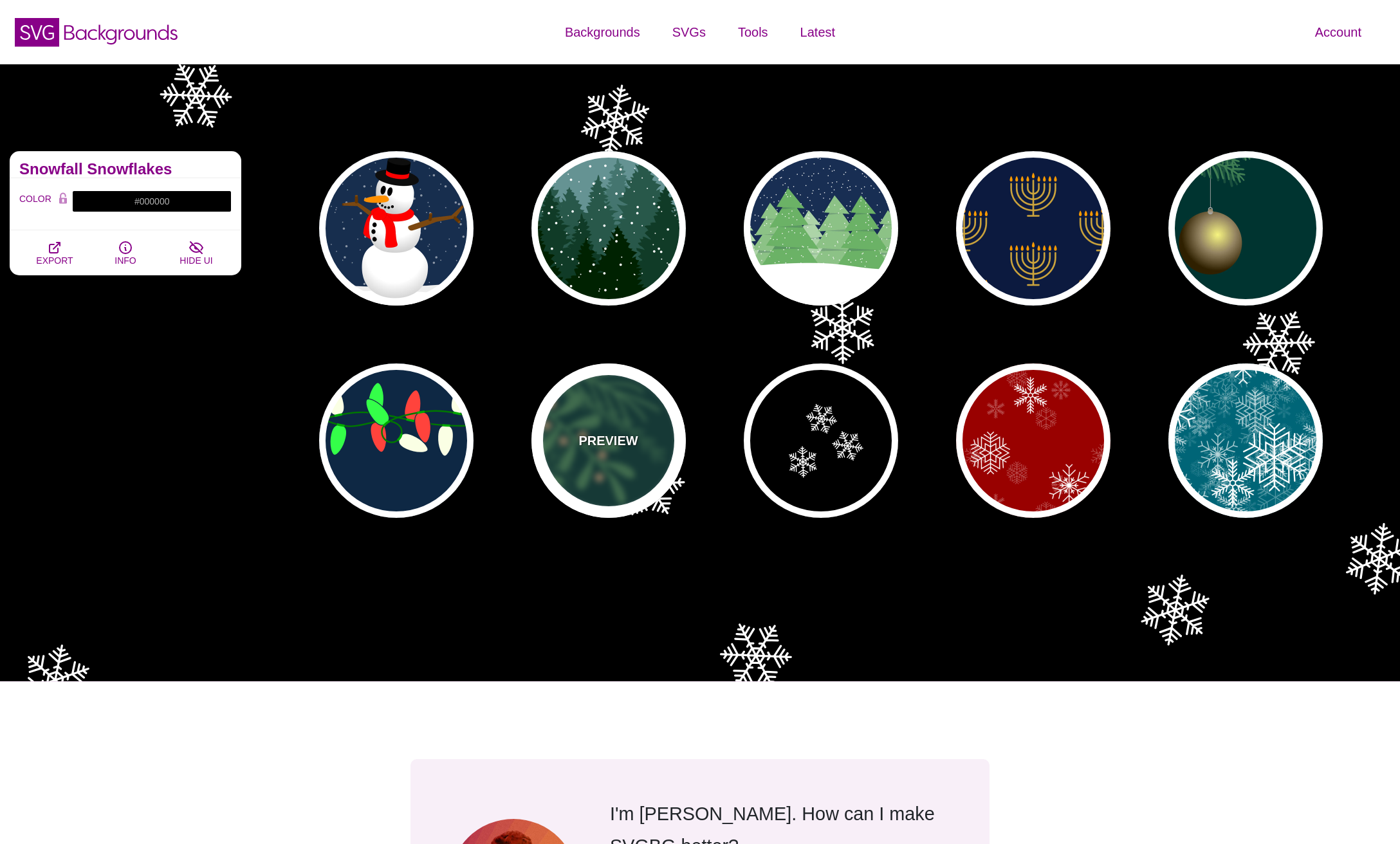
type input "#003431"
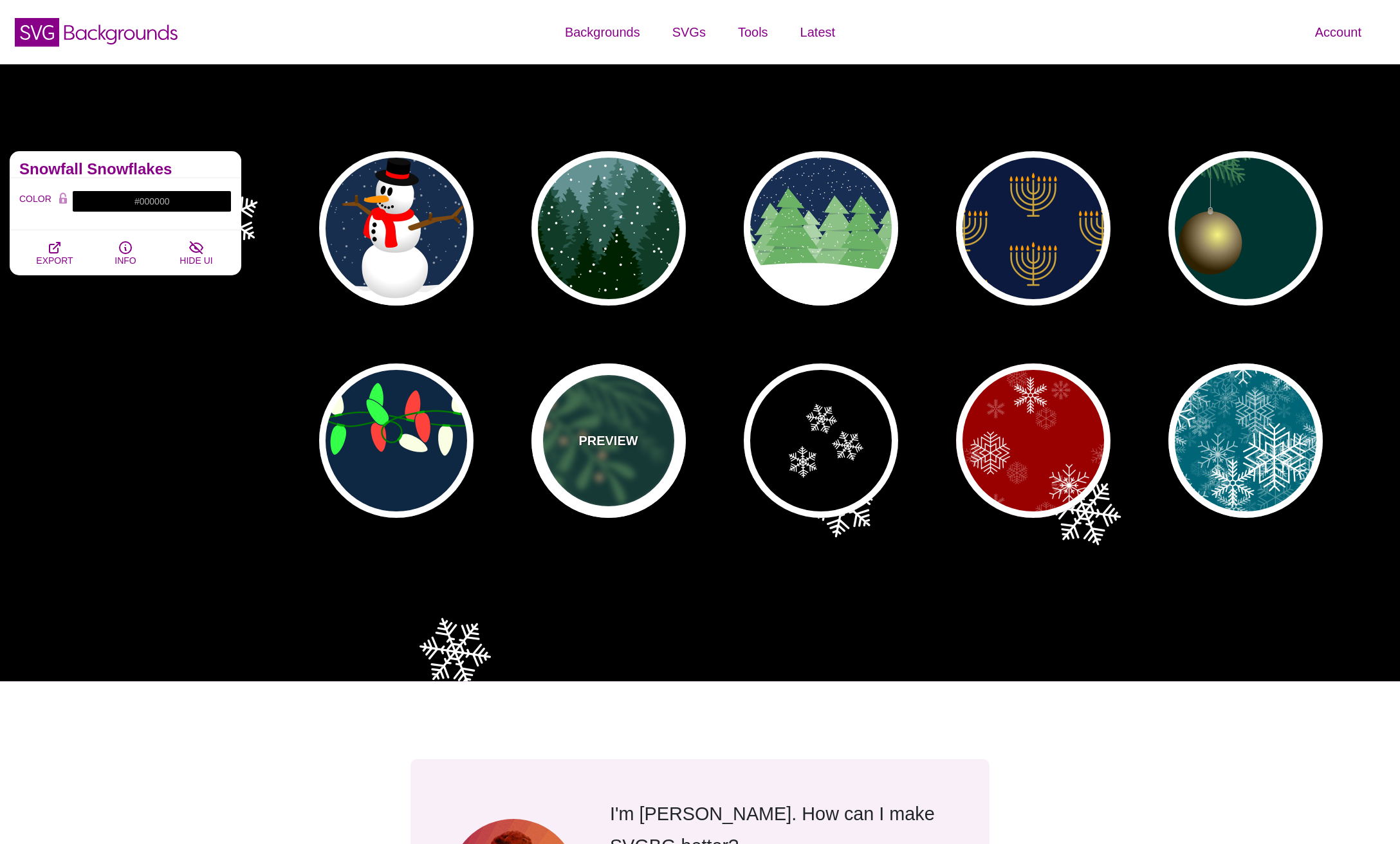
type input "#3E7C52"
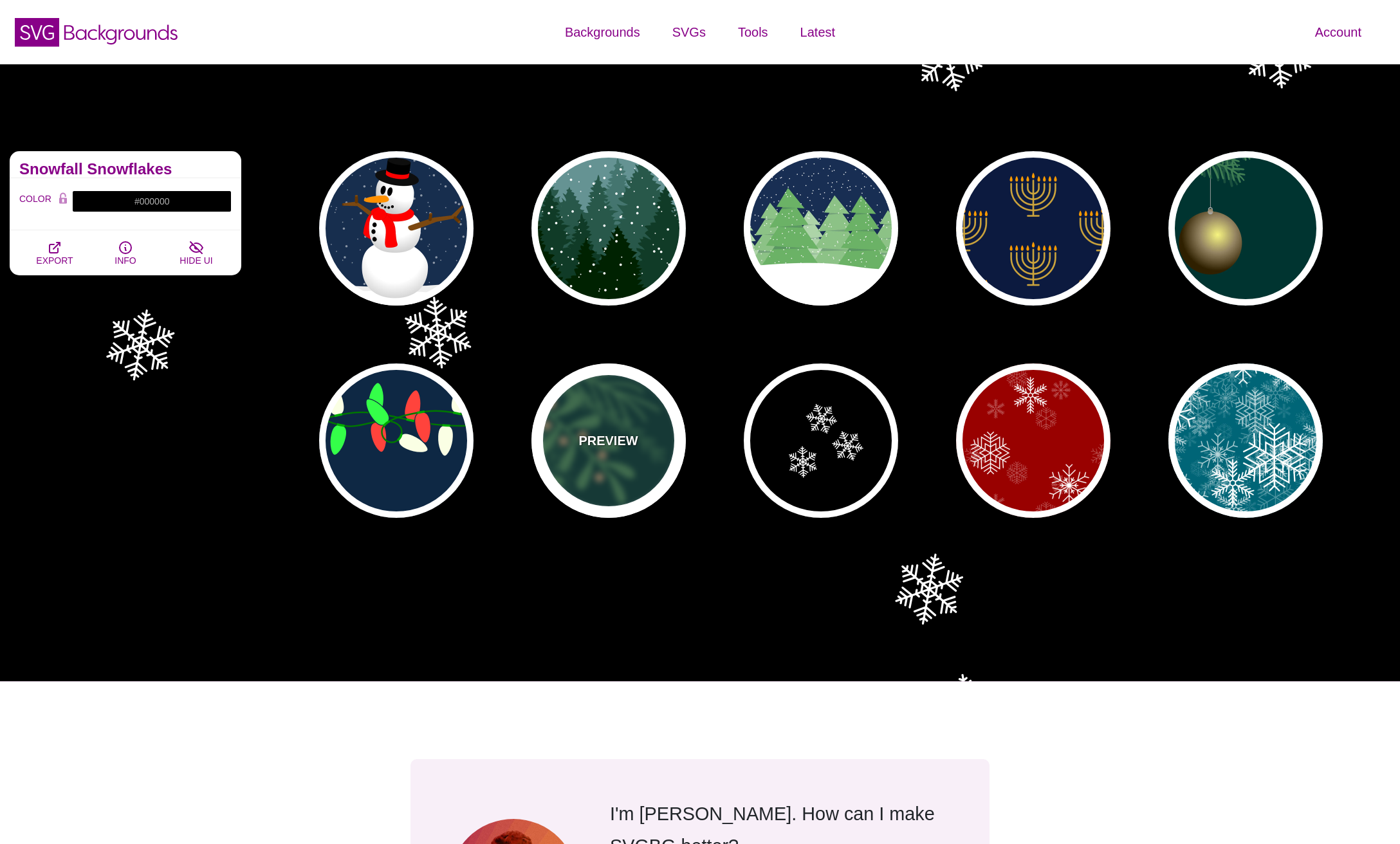
type input "#958462"
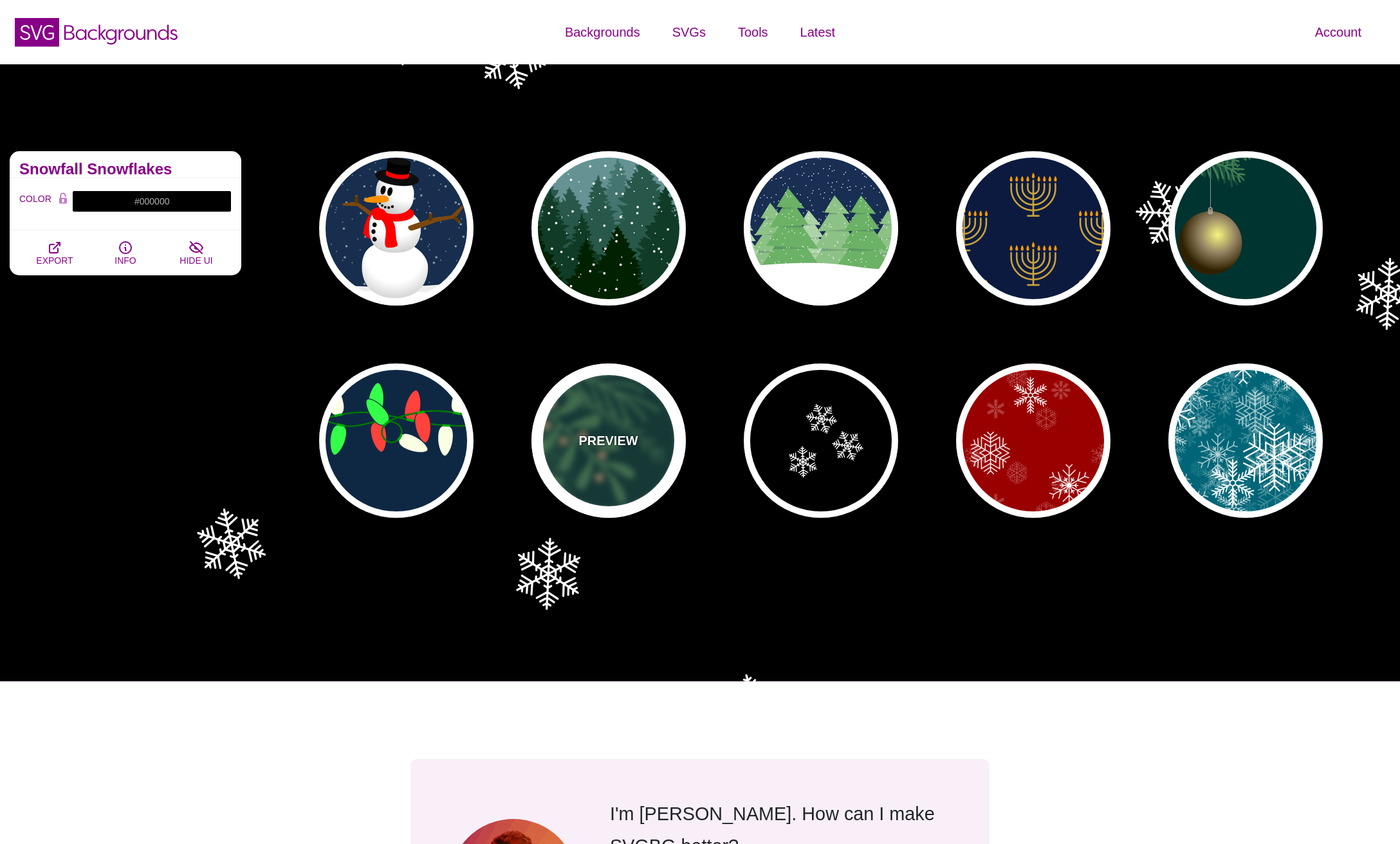
type input "0.5"
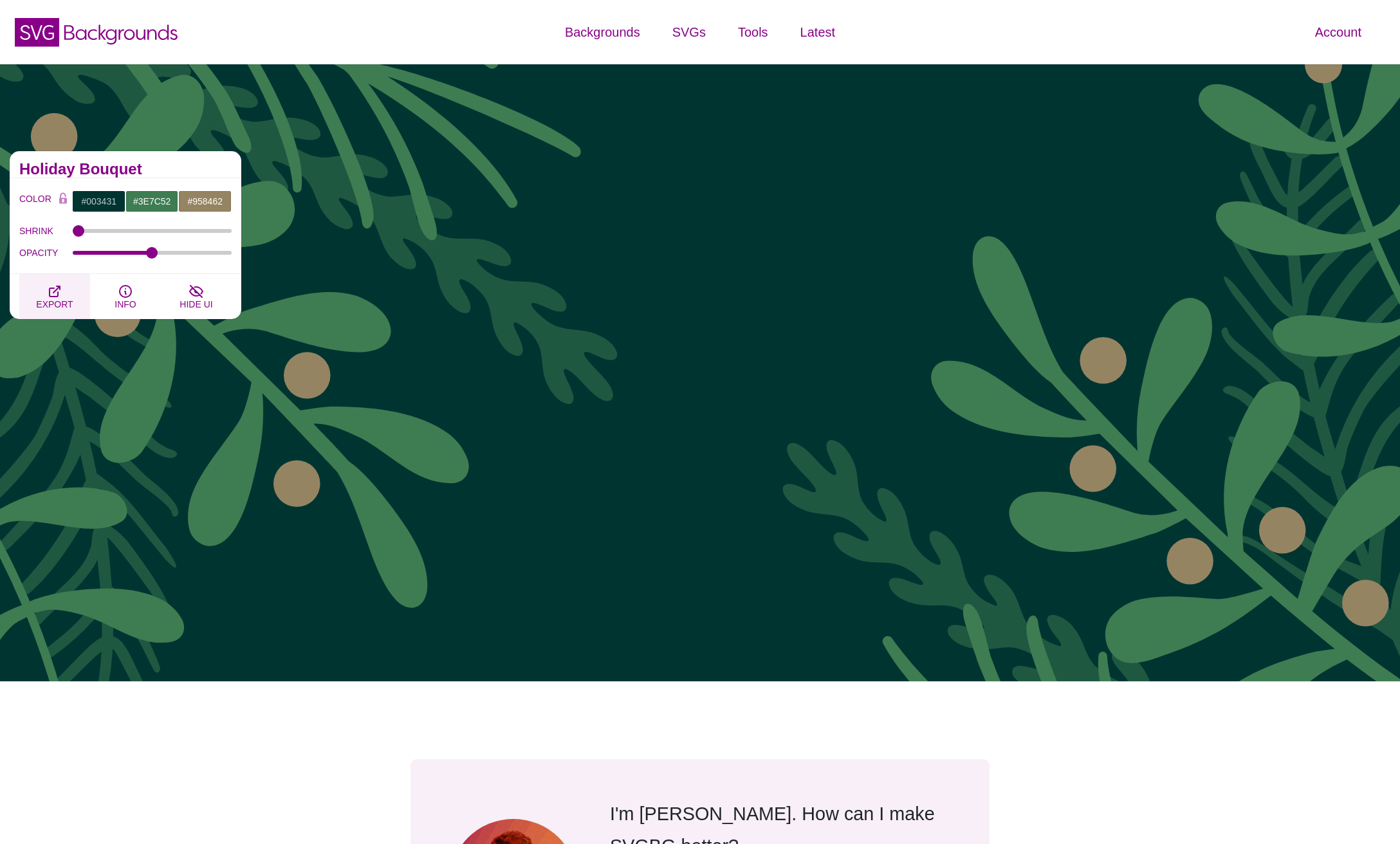
click at [57, 294] on icon "button" at bounding box center [54, 291] width 10 height 10
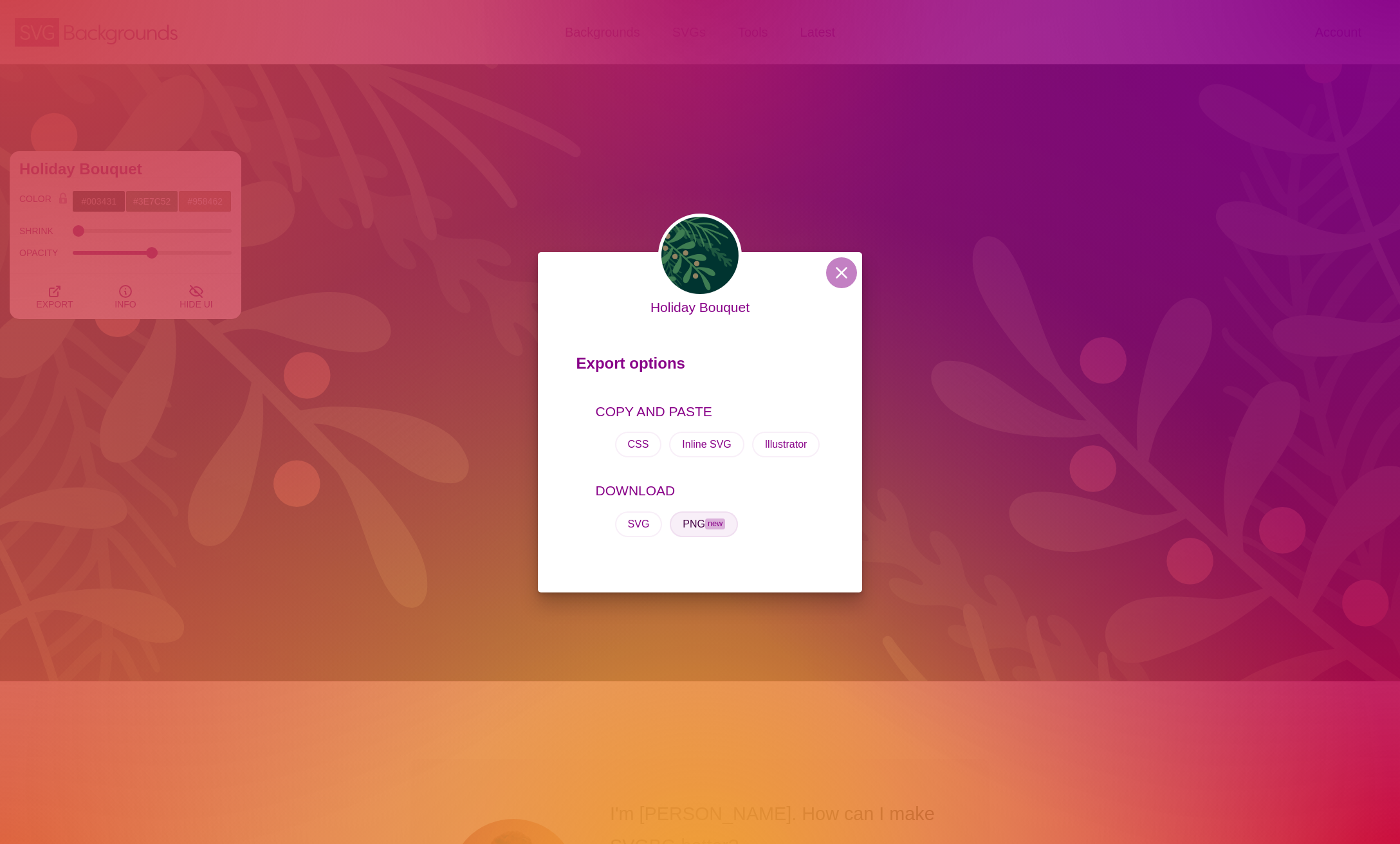
click at [712, 525] on span "new" at bounding box center [716, 524] width 20 height 11
click at [1016, 520] on div "Holiday Bouquet Export options COPY AND PASTE CSS Inline SVG Illustrator DOWNLO…" at bounding box center [700, 422] width 1400 height 844
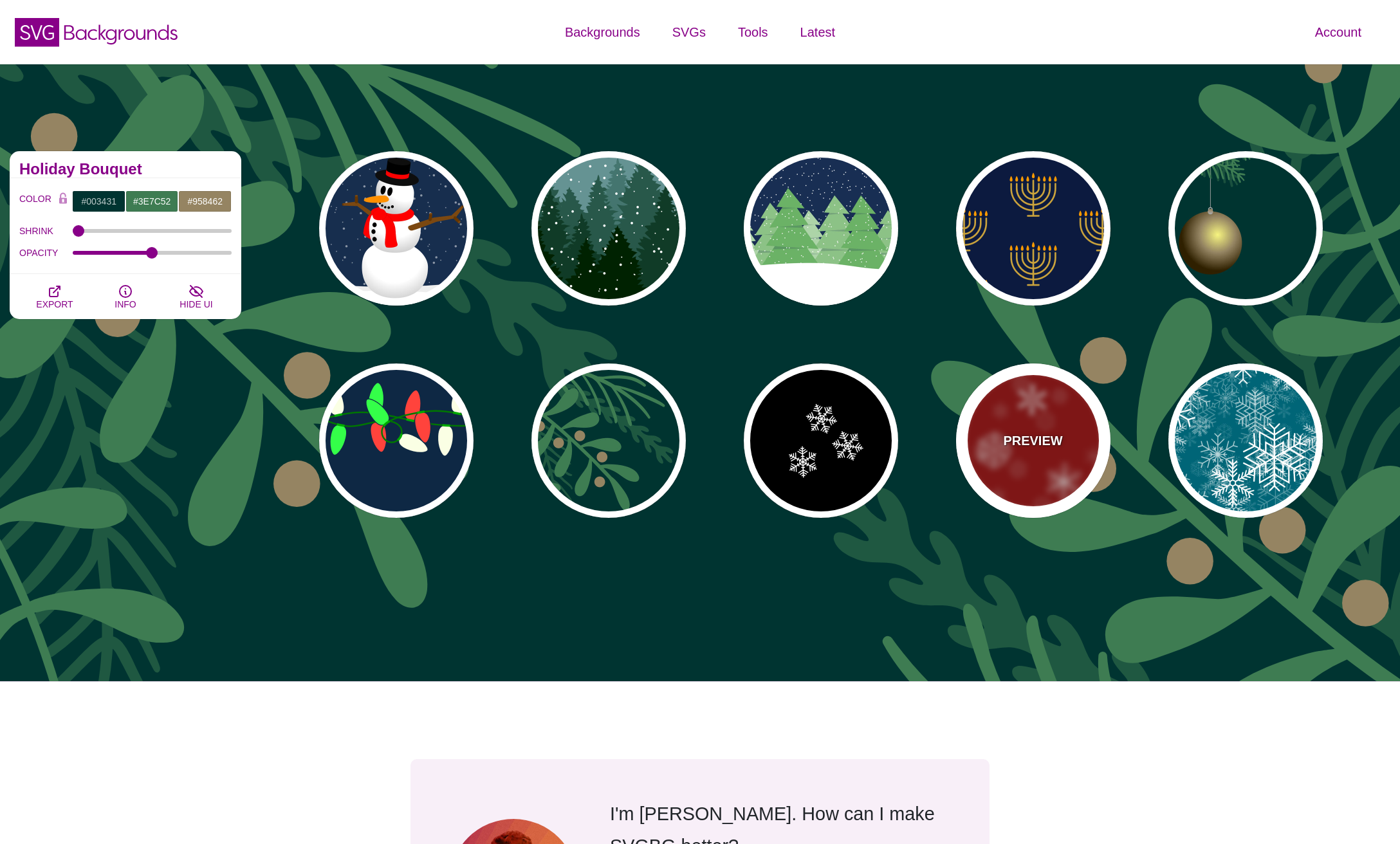
click at [1047, 439] on p "PREVIEW" at bounding box center [1033, 440] width 59 height 19
type input "#990000"
type input "#FFFFFF"
type input "1"
type input "3"
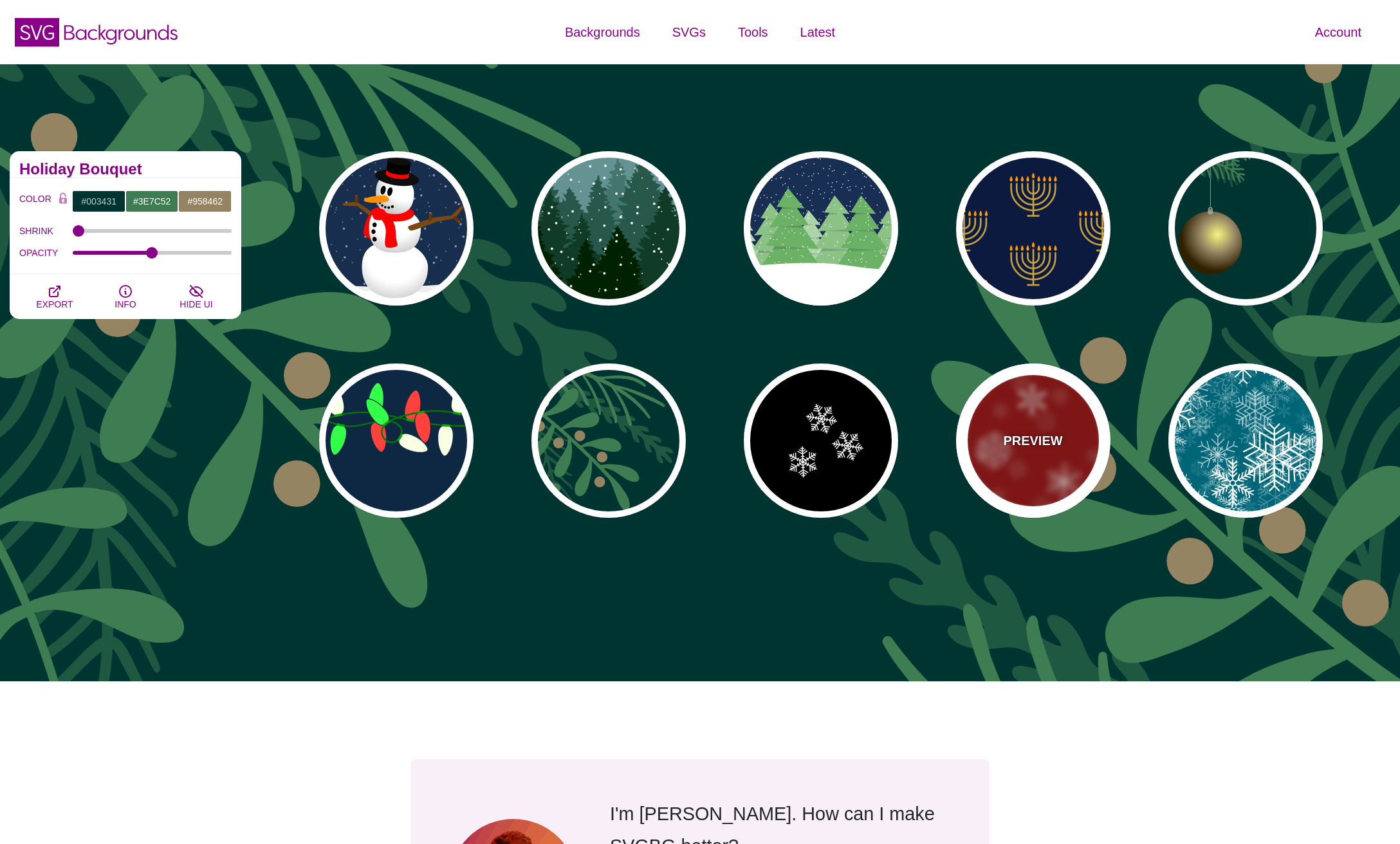
type input "0.4"
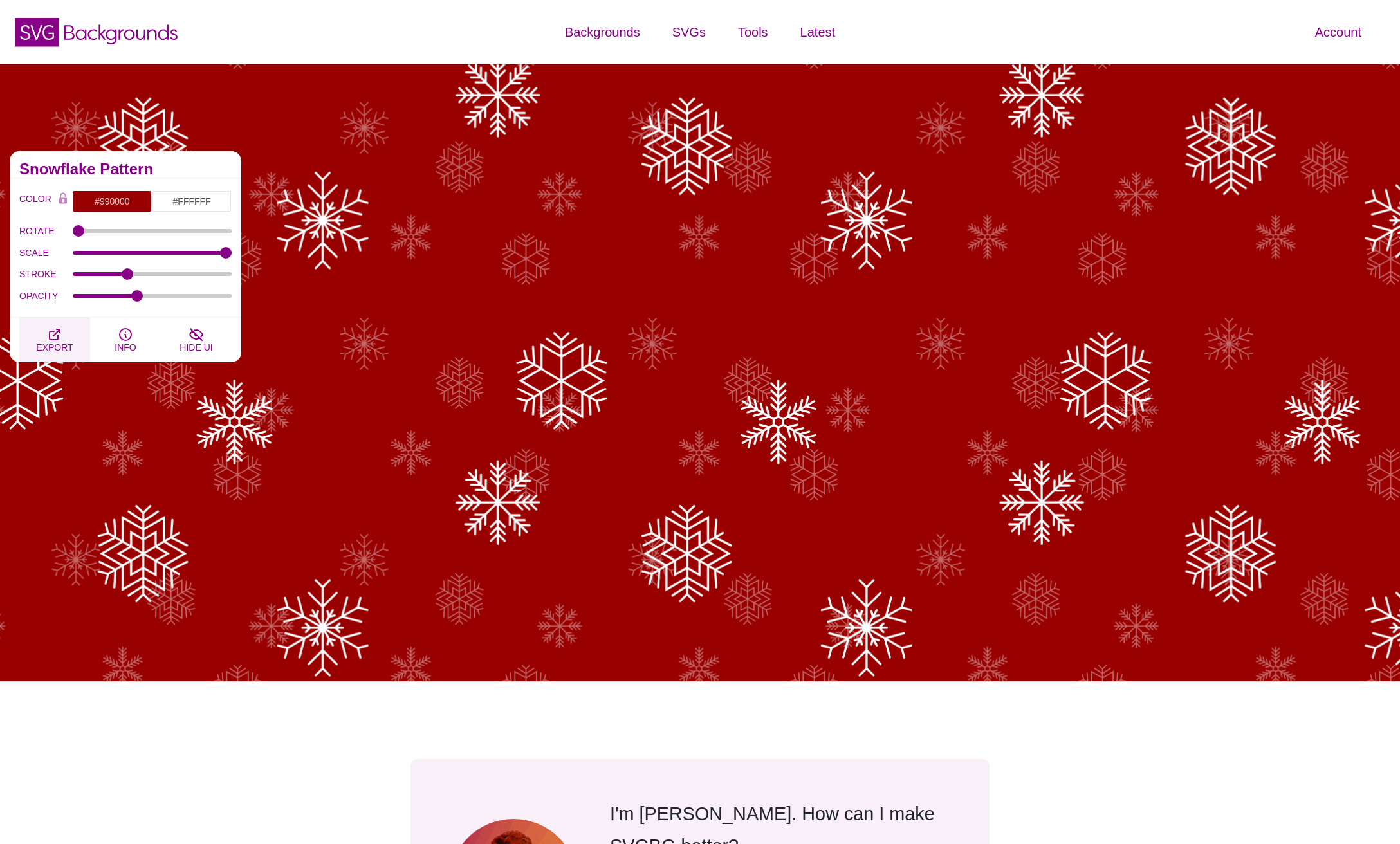
click at [51, 339] on icon "button" at bounding box center [54, 334] width 10 height 10
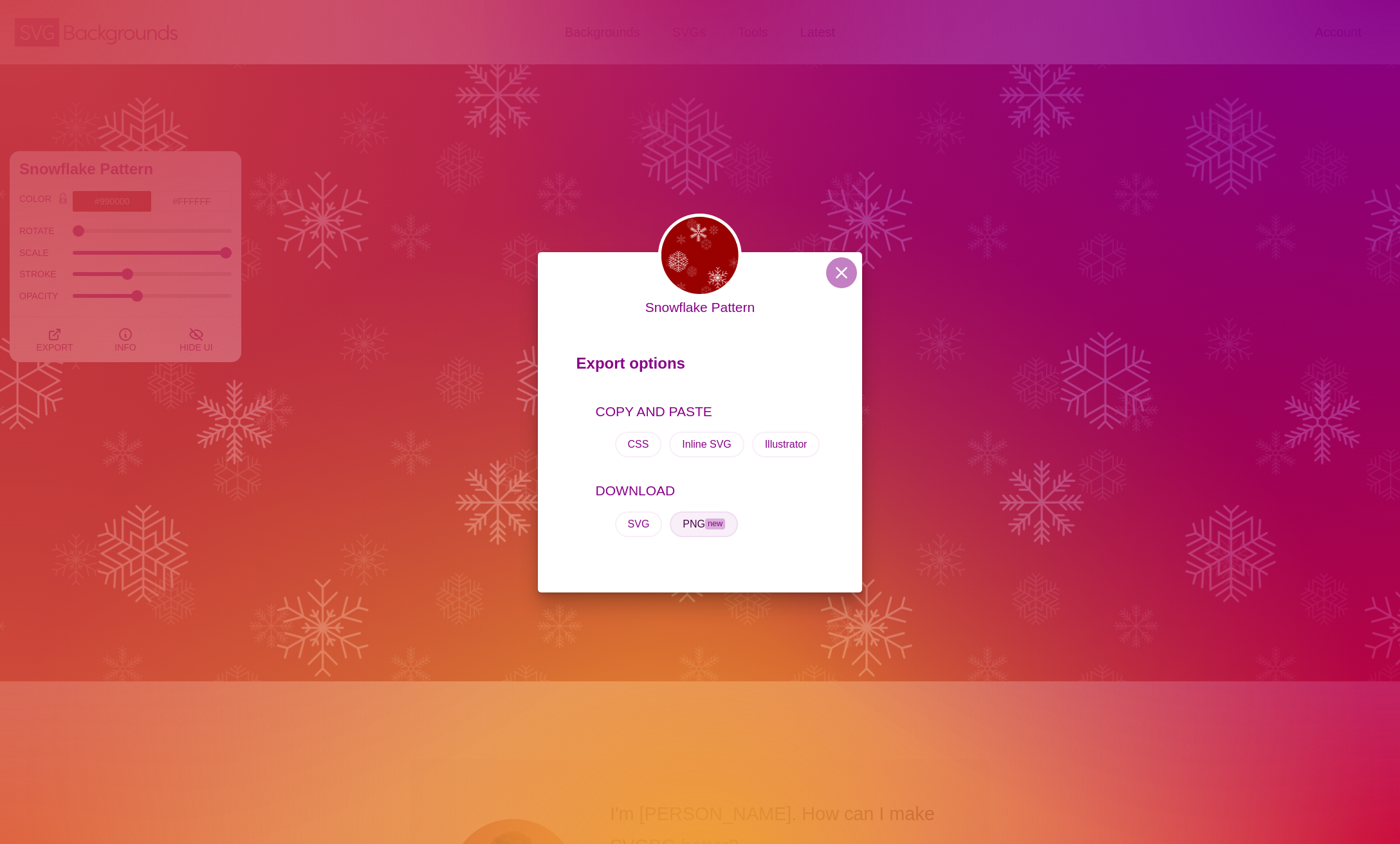
click at [717, 515] on button "PNG new" at bounding box center [704, 524] width 68 height 26
click at [1179, 484] on div "Snowflake Pattern Export options COPY AND PASTE CSS Inline SVG Illustrator DOWN…" at bounding box center [700, 422] width 1400 height 844
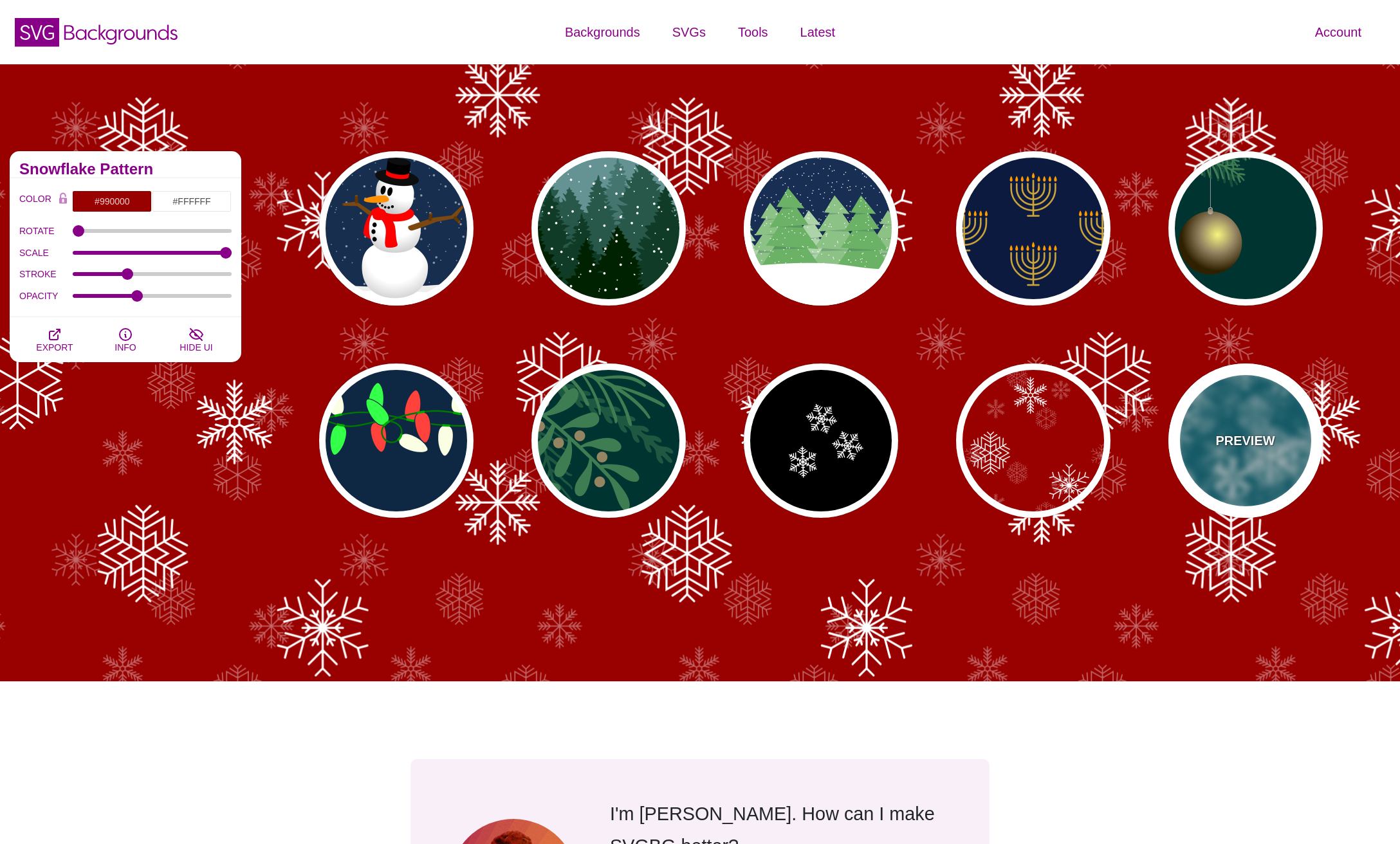
click at [1257, 449] on p "PREVIEW" at bounding box center [1245, 440] width 59 height 19
type input "#006677"
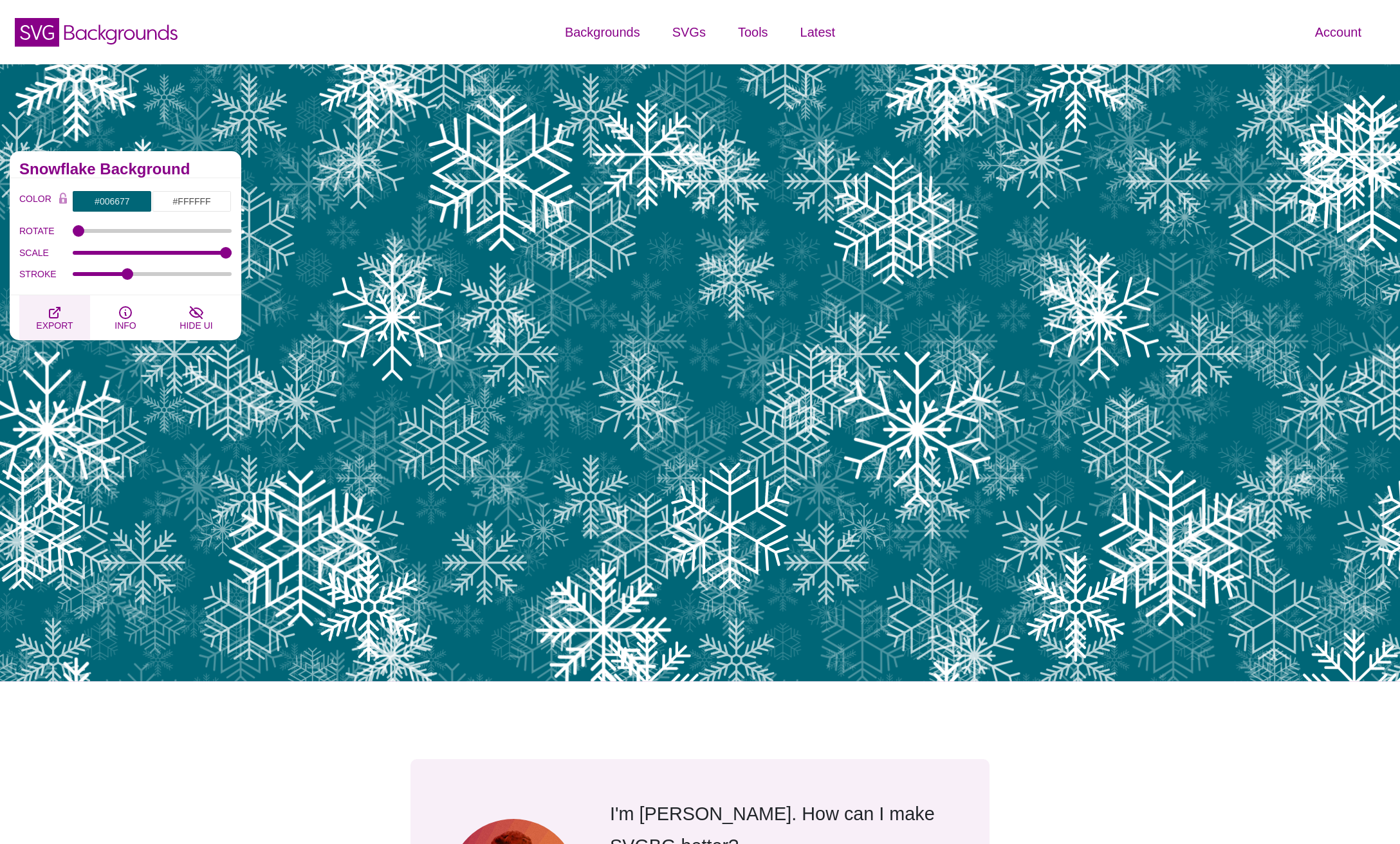
click at [56, 317] on icon "button" at bounding box center [55, 312] width 16 height 16
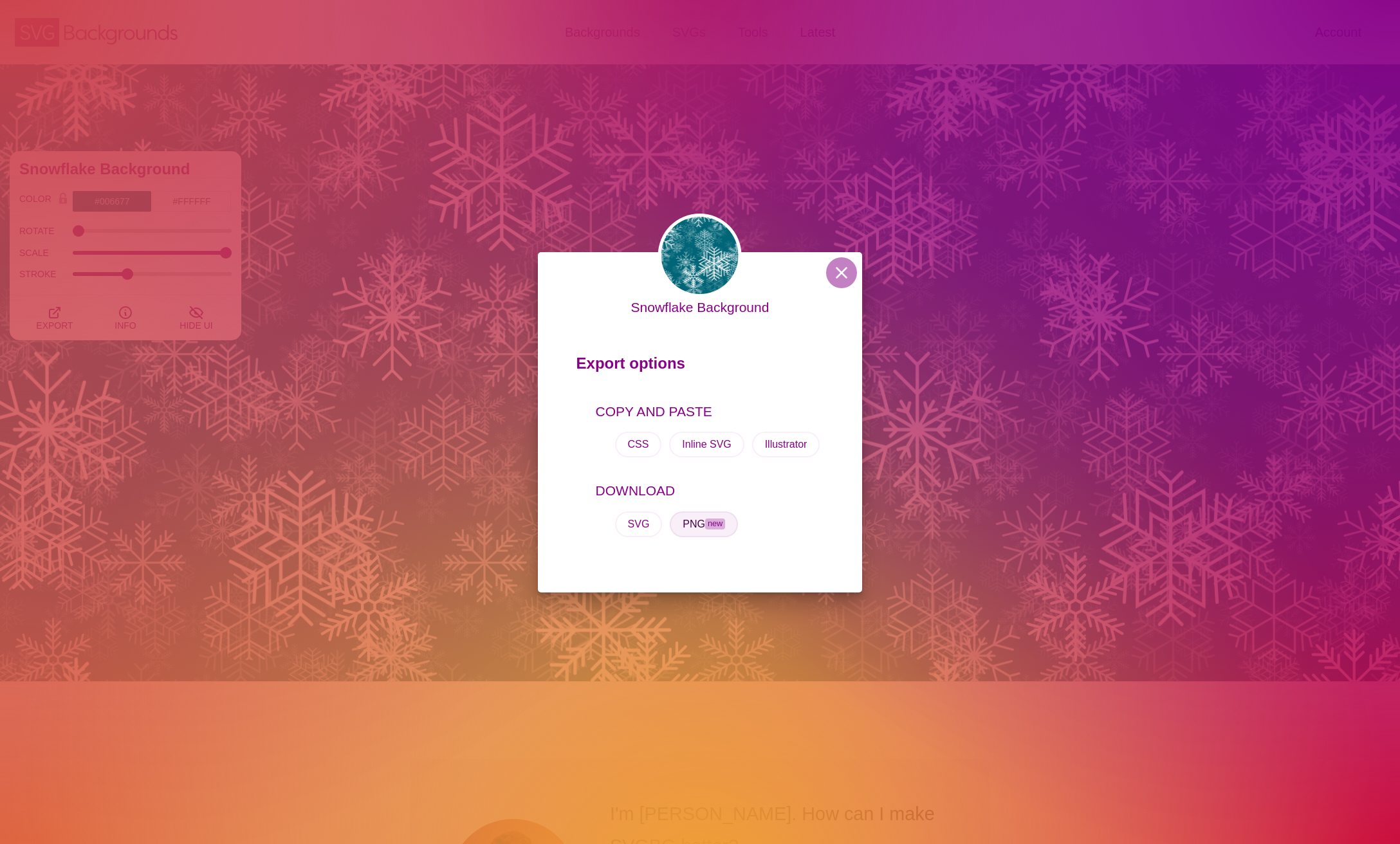
click at [709, 529] on button "PNG new" at bounding box center [704, 524] width 68 height 26
click at [1019, 543] on div "Snowflake Background Export options COPY AND PASTE CSS Inline SVG Illustrator D…" at bounding box center [700, 422] width 1400 height 844
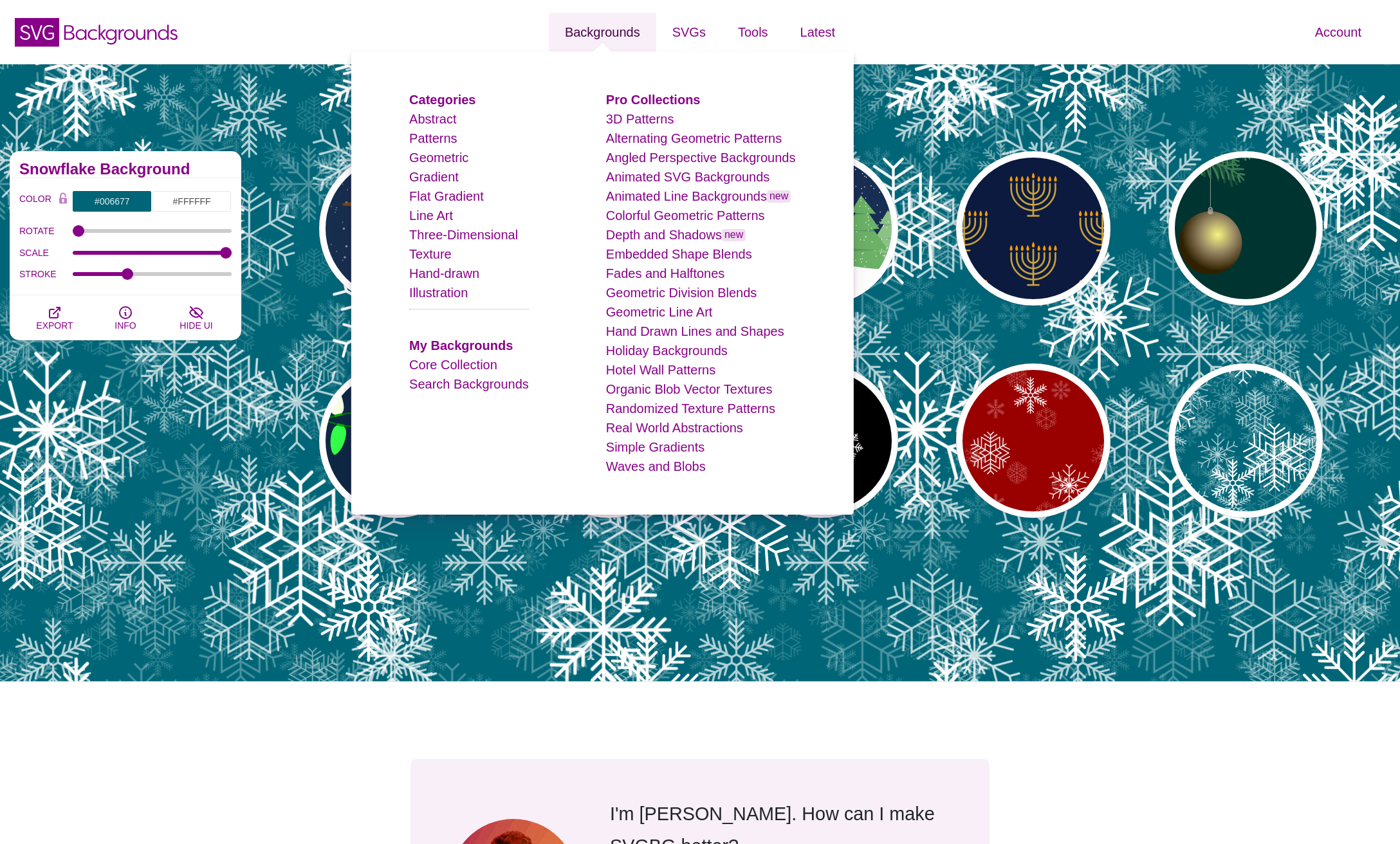
click at [588, 29] on link "Backgrounds" at bounding box center [602, 33] width 108 height 39
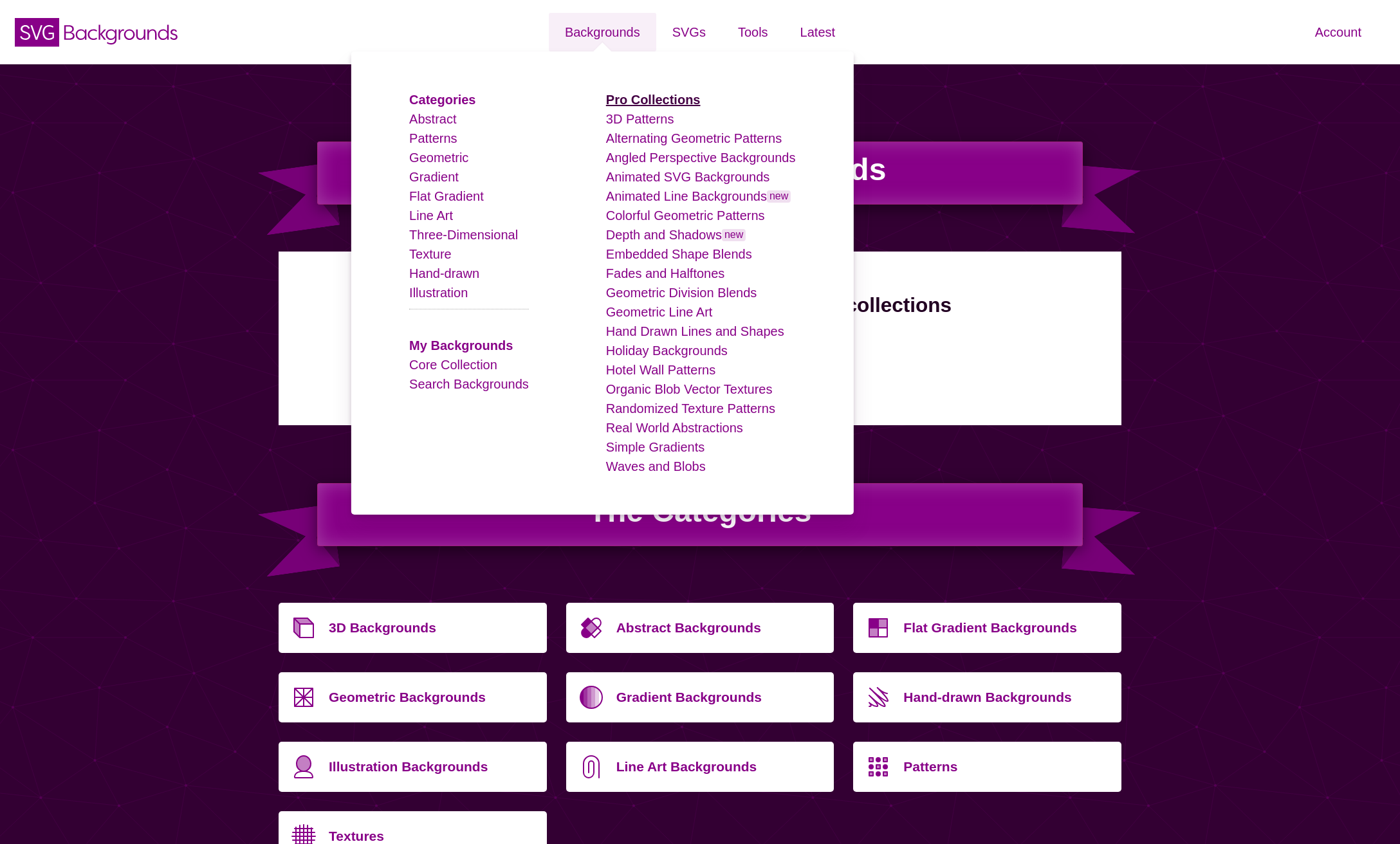
click at [628, 96] on strong "Pro Collections" at bounding box center [653, 100] width 95 height 14
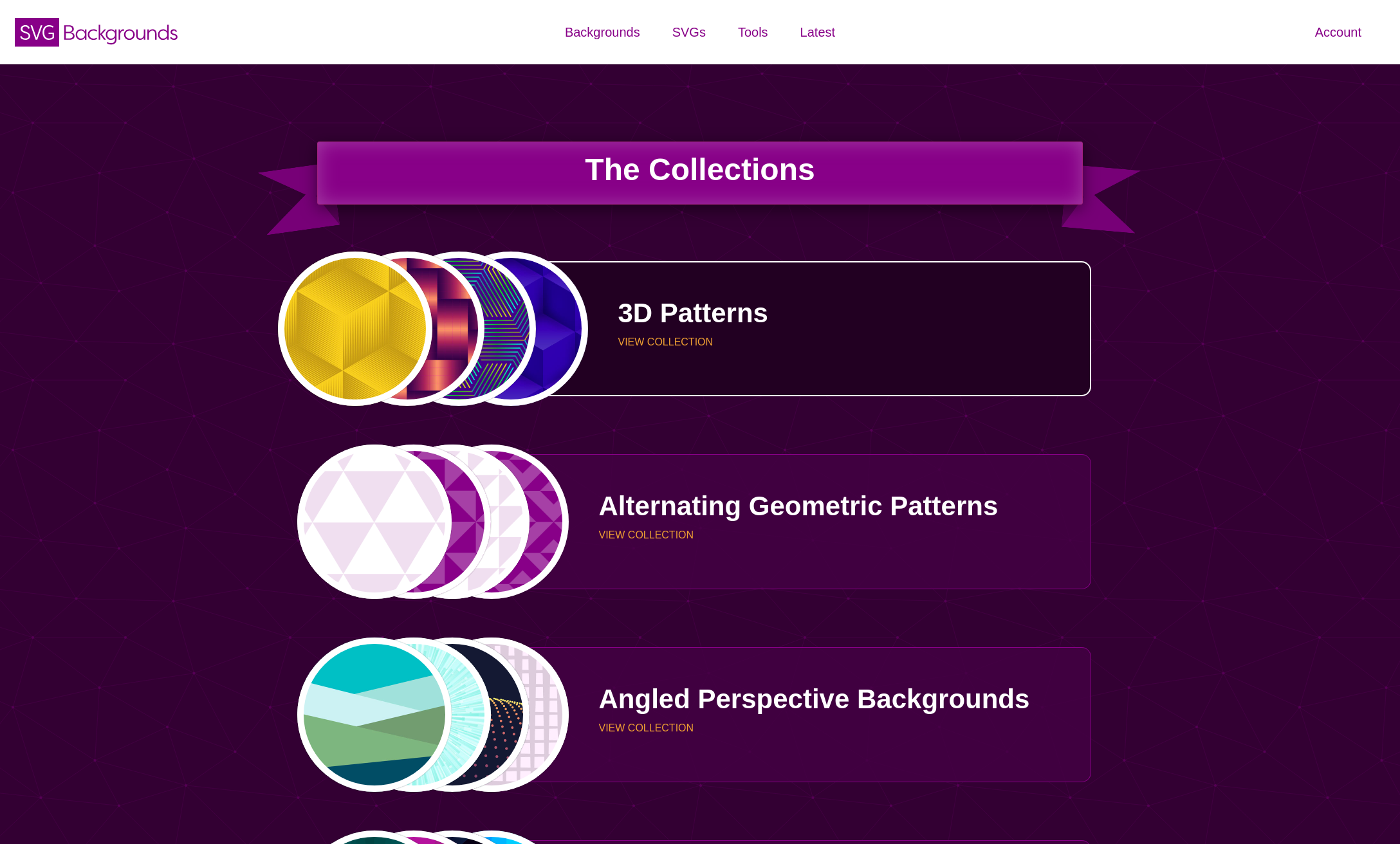
click at [662, 344] on p "VIEW COLLECTION" at bounding box center [850, 342] width 464 height 10
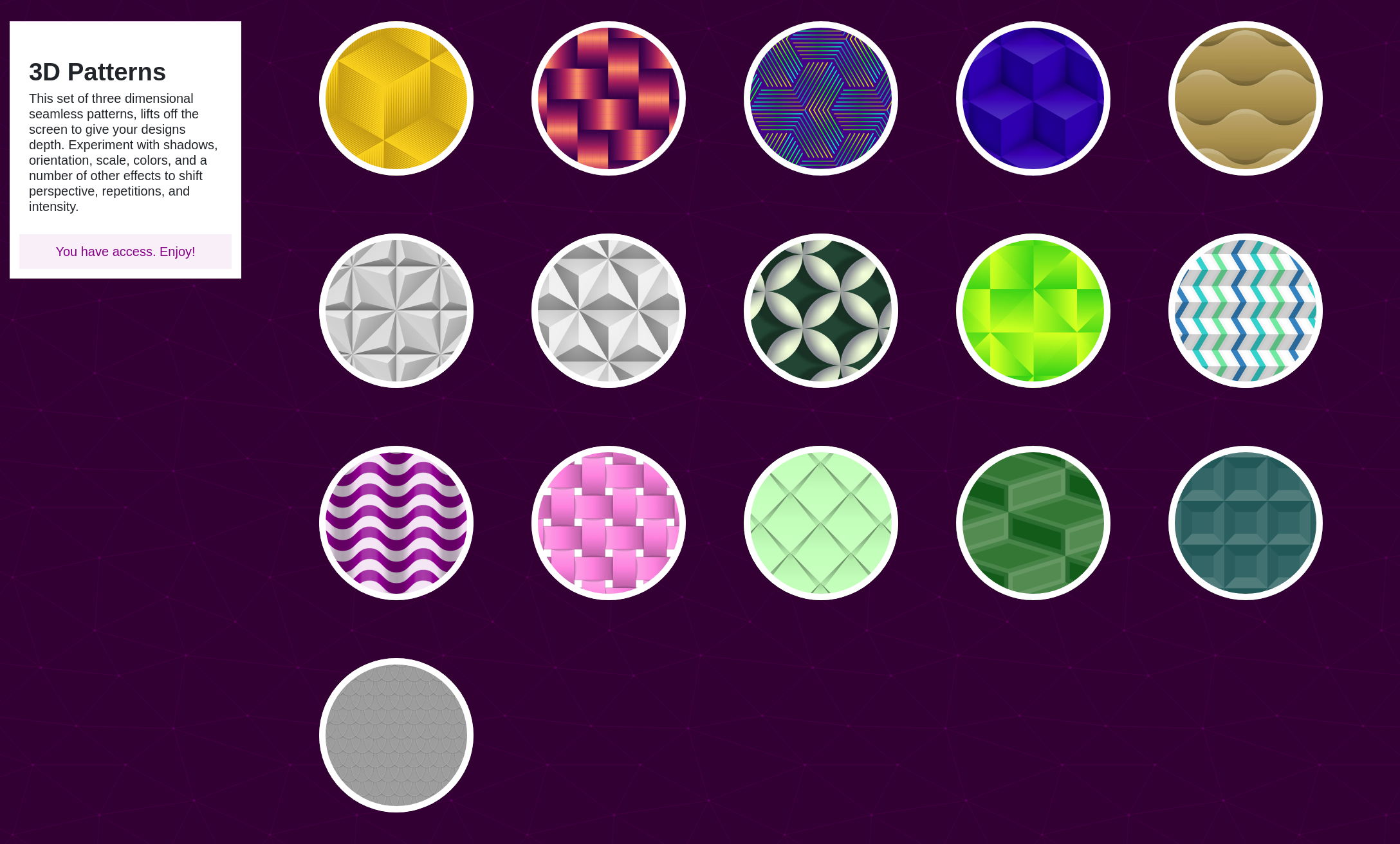
scroll to position [64, 0]
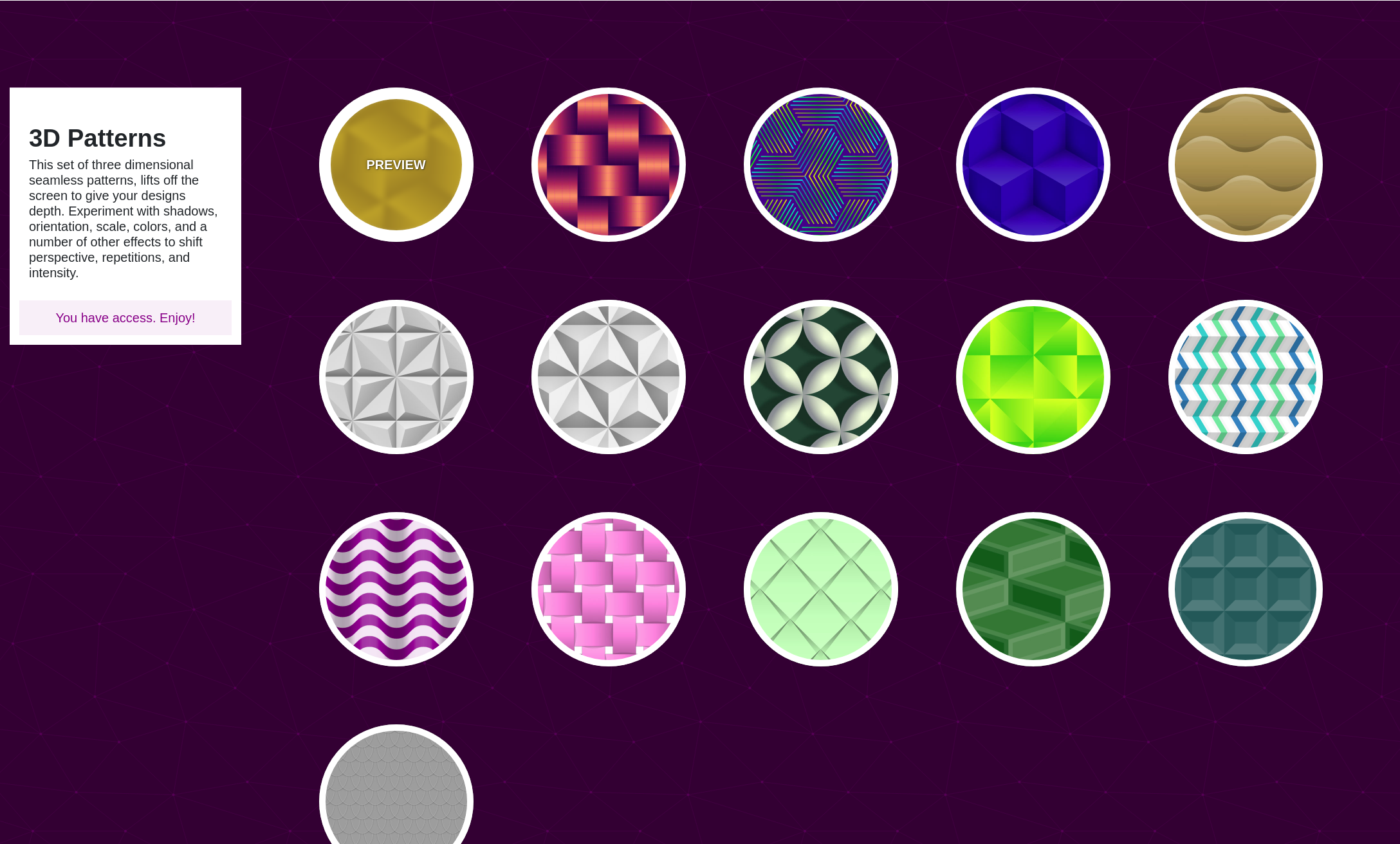
click at [398, 171] on p "PREVIEW" at bounding box center [395, 164] width 59 height 19
type input "#FFCC00"
type input "#CC9900"
type input "0"
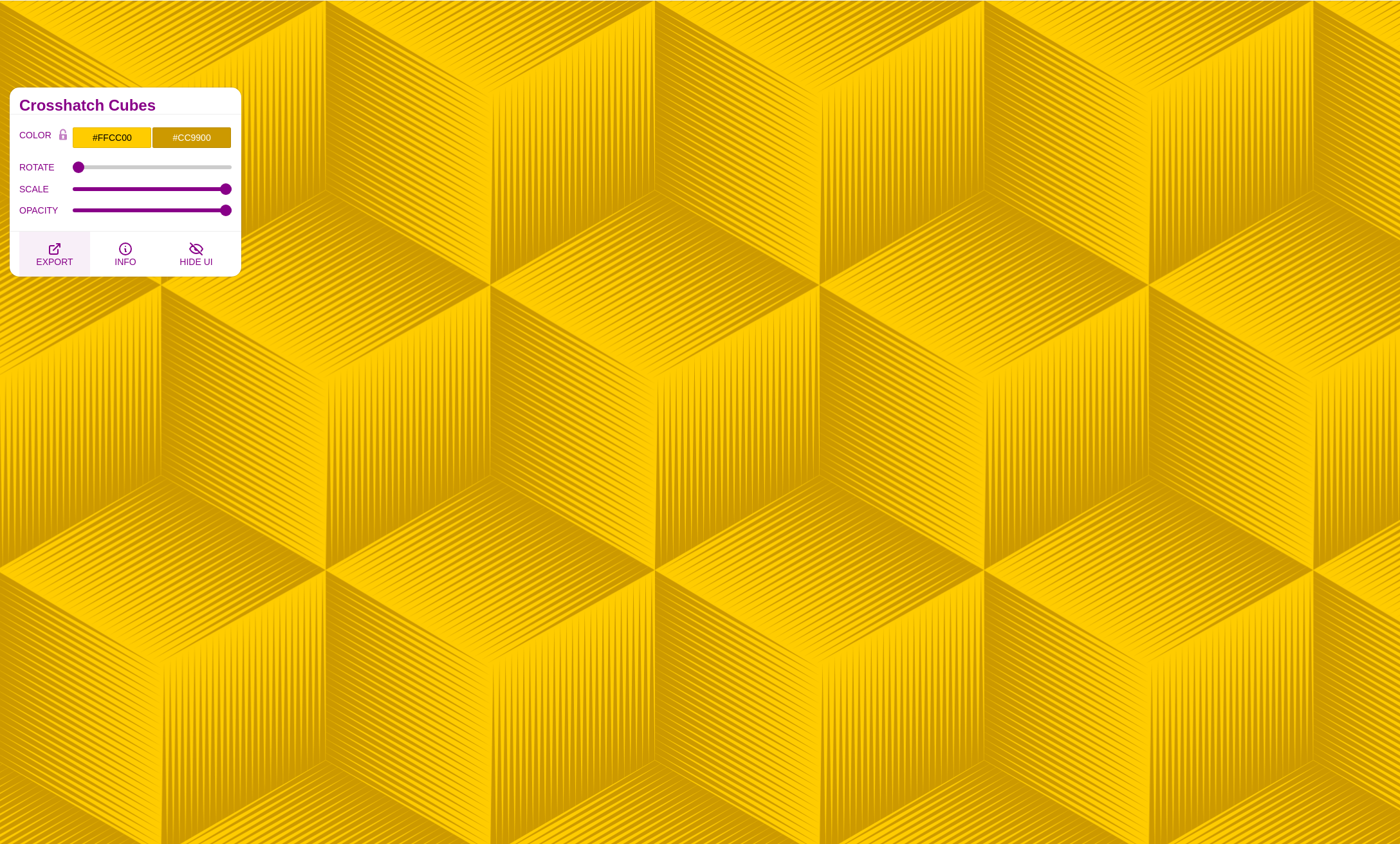
click at [57, 258] on span "EXPORT" at bounding box center [53, 261] width 36 height 10
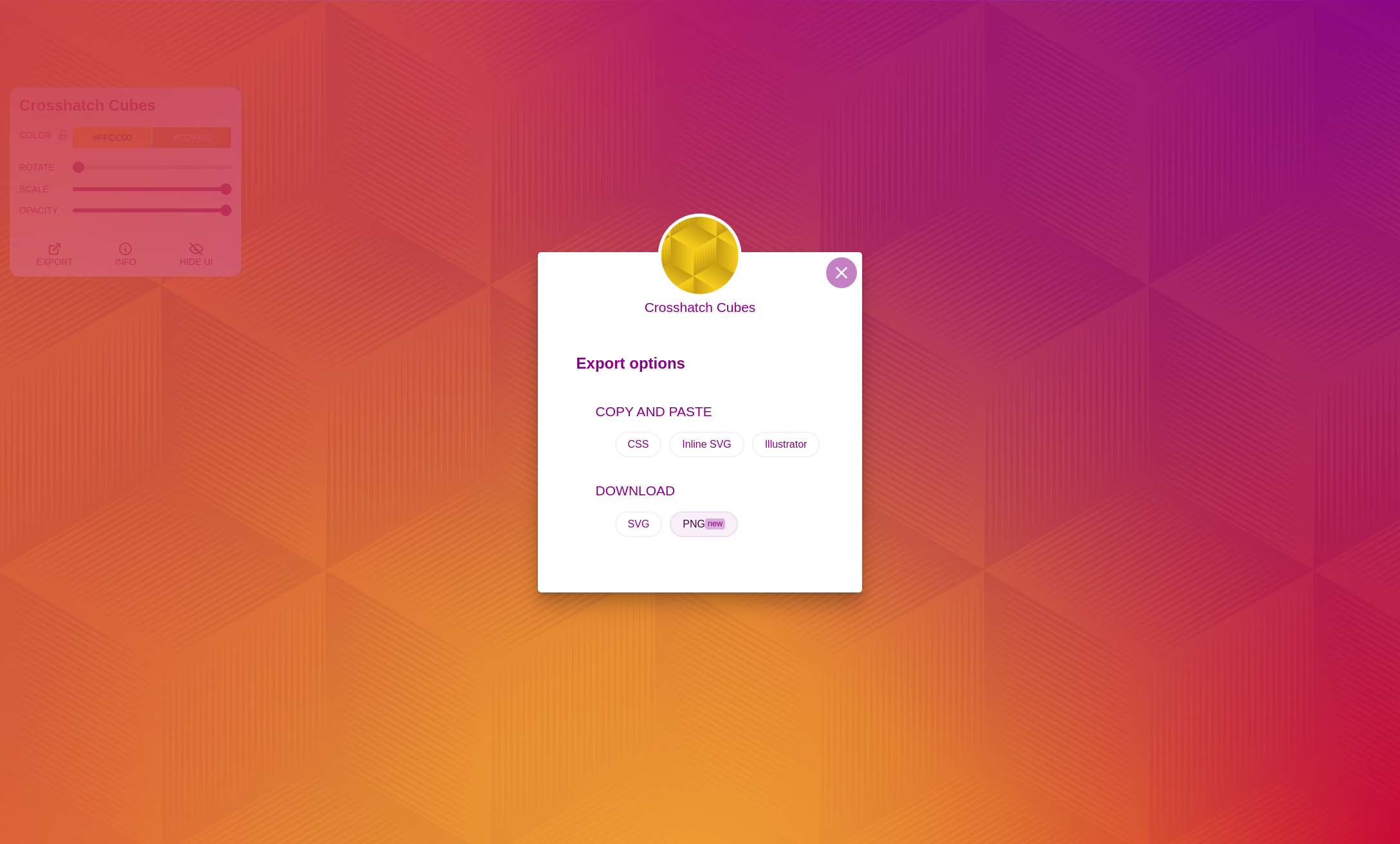
click at [670, 526] on button "PNG new" at bounding box center [704, 524] width 68 height 26
click at [452, 215] on div "Crosshatch Cubes Export options COPY AND PASTE CSS Inline SVG Illustrator DOWNL…" at bounding box center [700, 422] width 1400 height 844
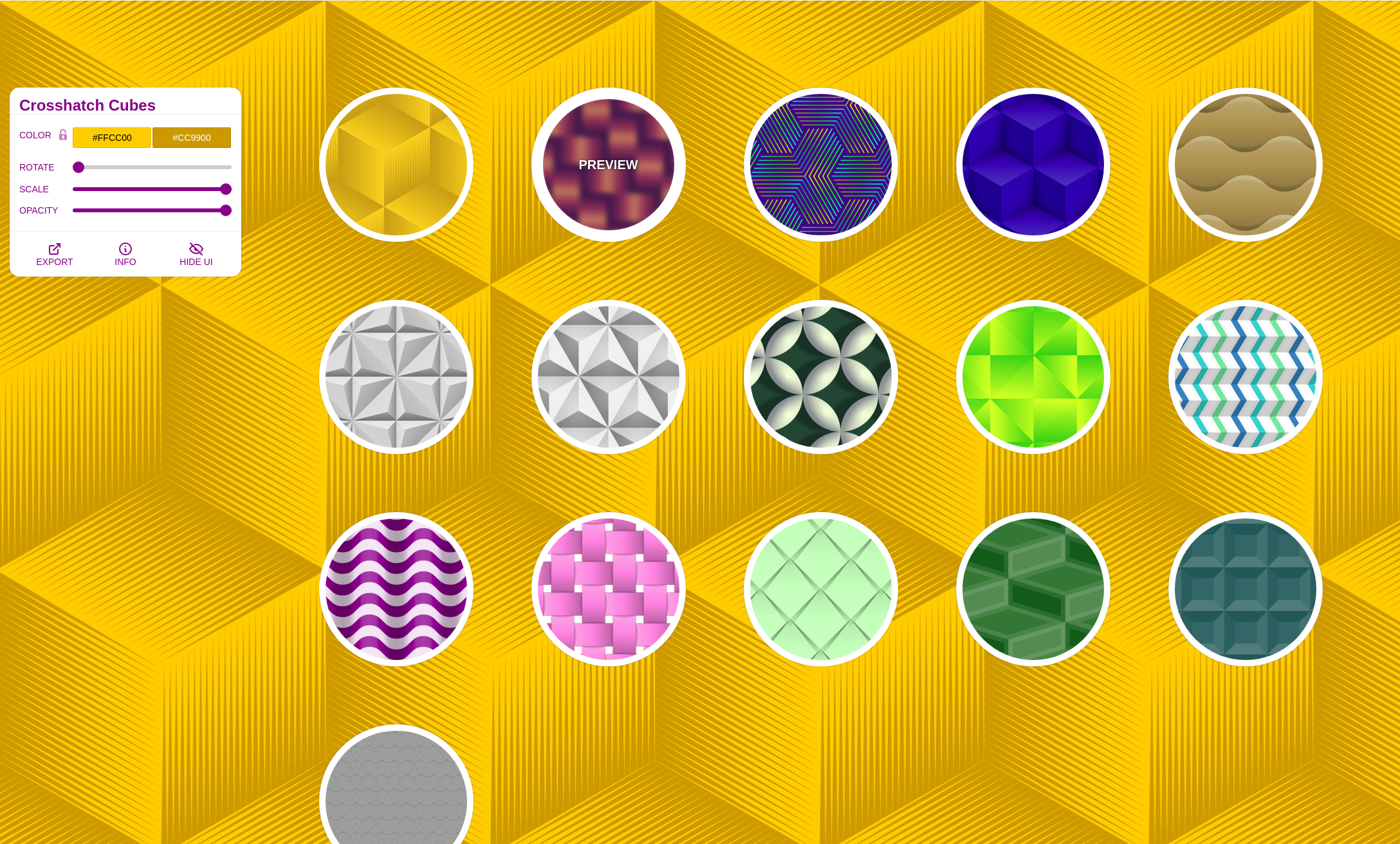
click at [644, 174] on div "PREVIEW" at bounding box center [609, 164] width 154 height 154
type input "#7700AA"
type input "#FF9966"
type input "#EE00BB"
type input "0.2"
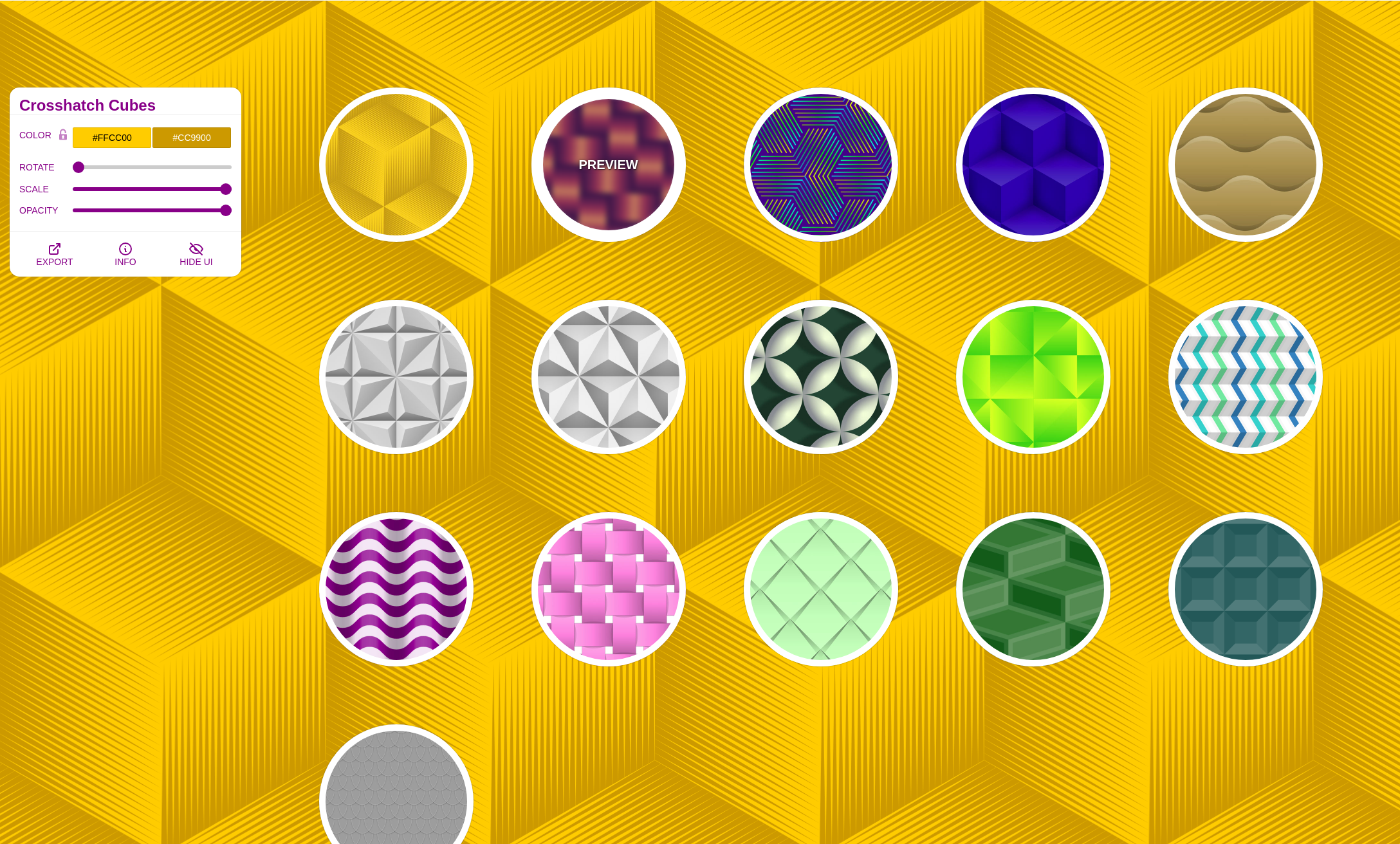
type input "2"
type input "0.7"
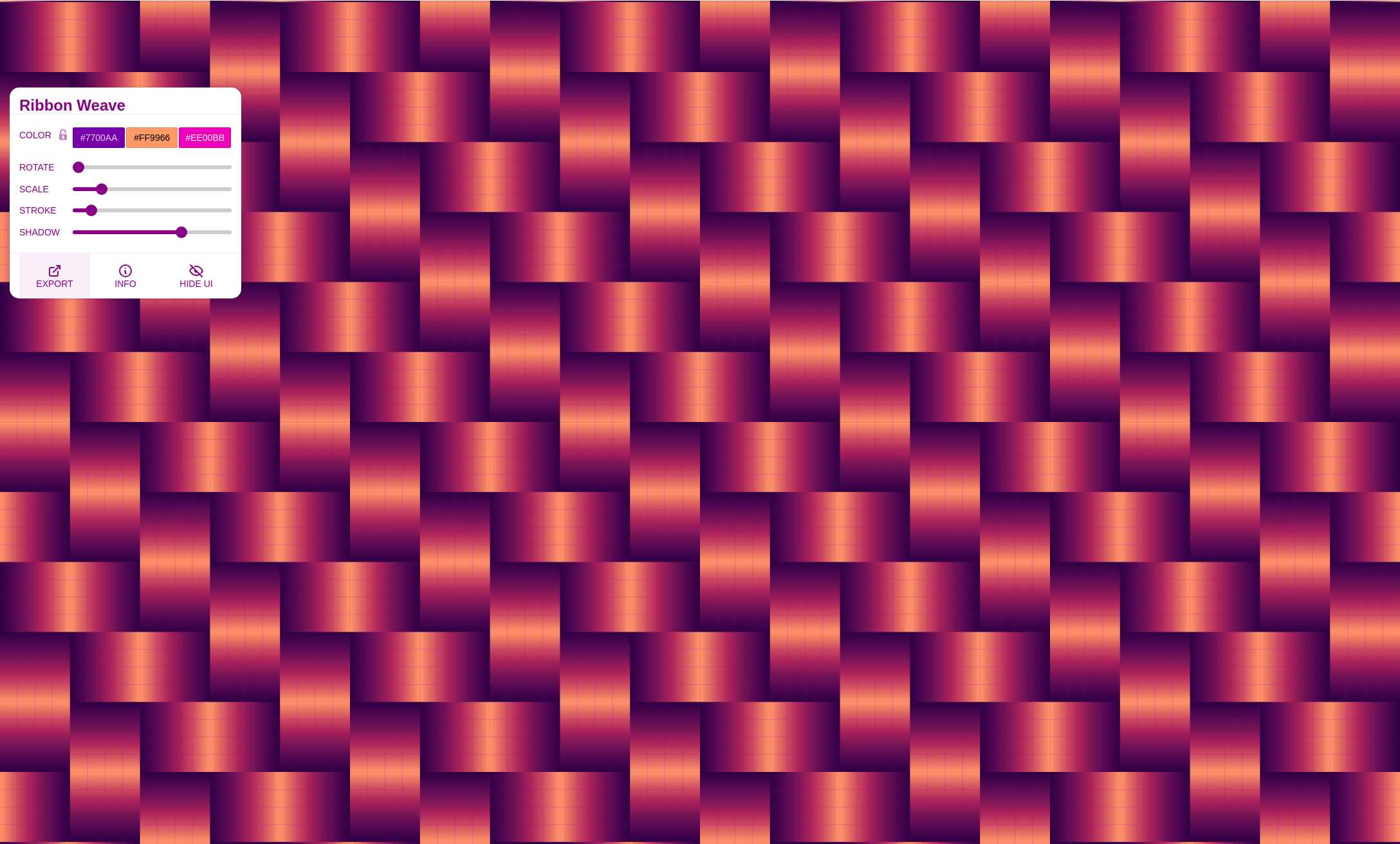
click at [54, 282] on span "EXPORT" at bounding box center [53, 283] width 36 height 10
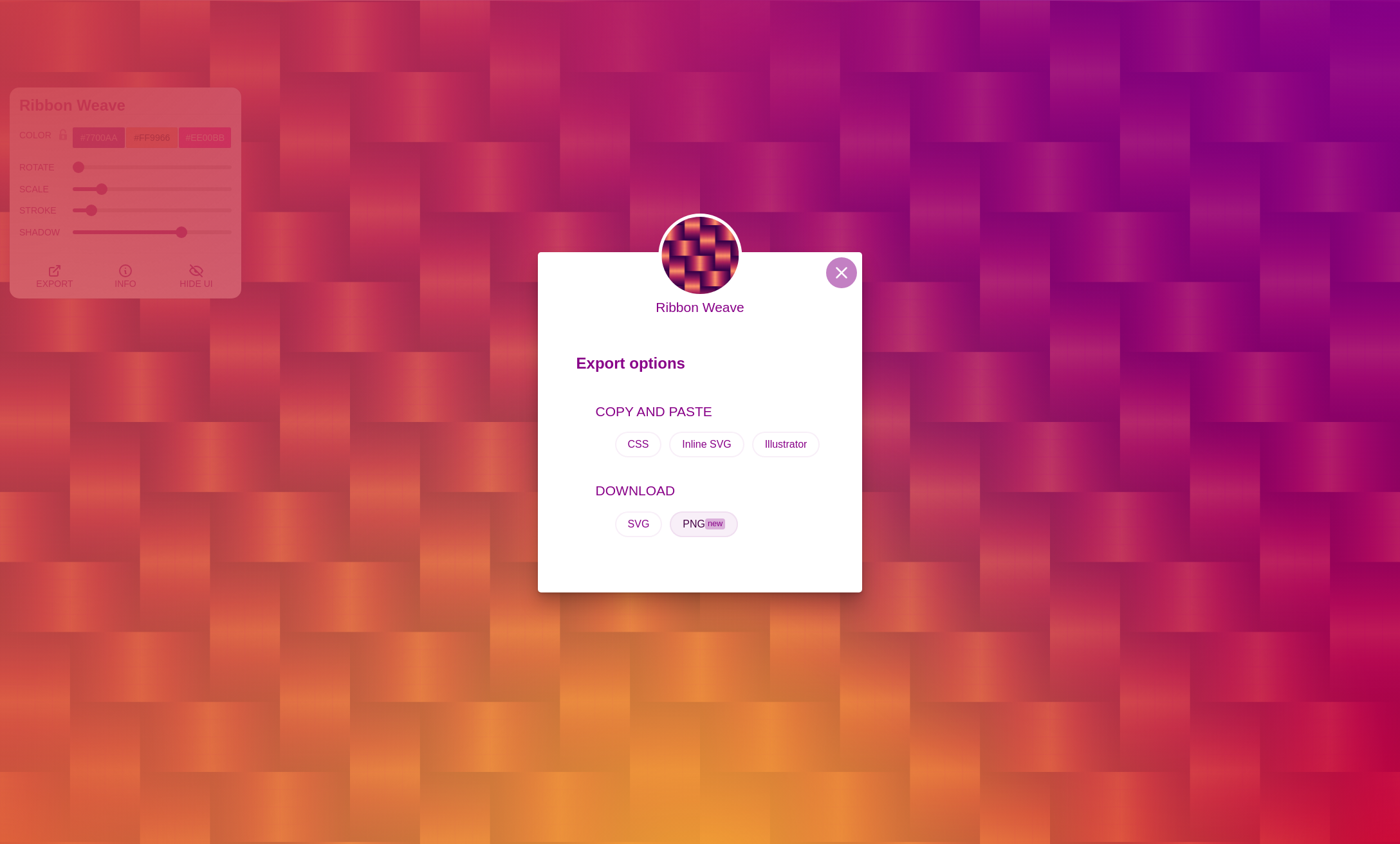
click at [712, 520] on span "new" at bounding box center [716, 524] width 20 height 11
click at [853, 265] on button at bounding box center [842, 273] width 31 height 31
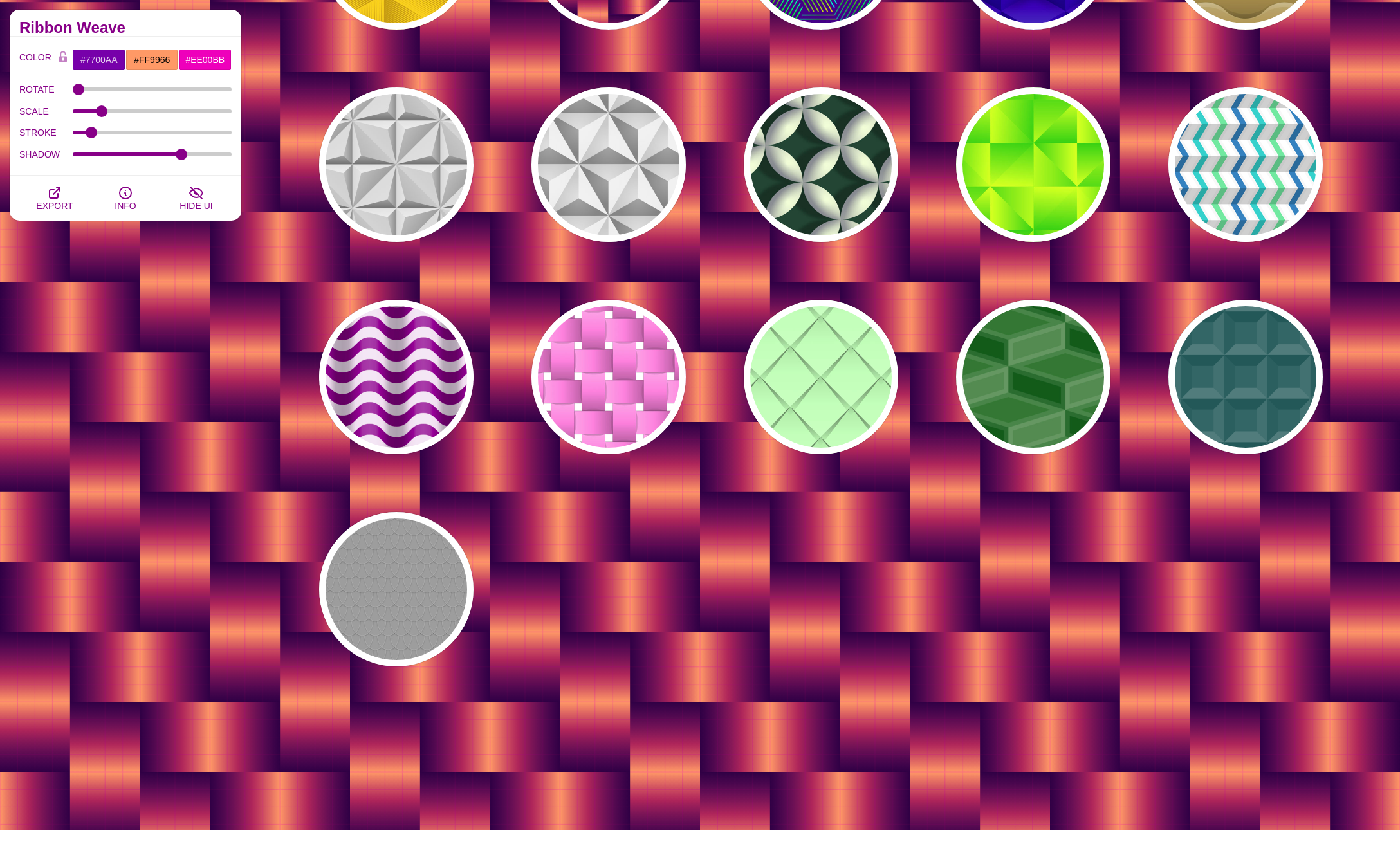
scroll to position [0, 0]
